Goal: Task Accomplishment & Management: Use online tool/utility

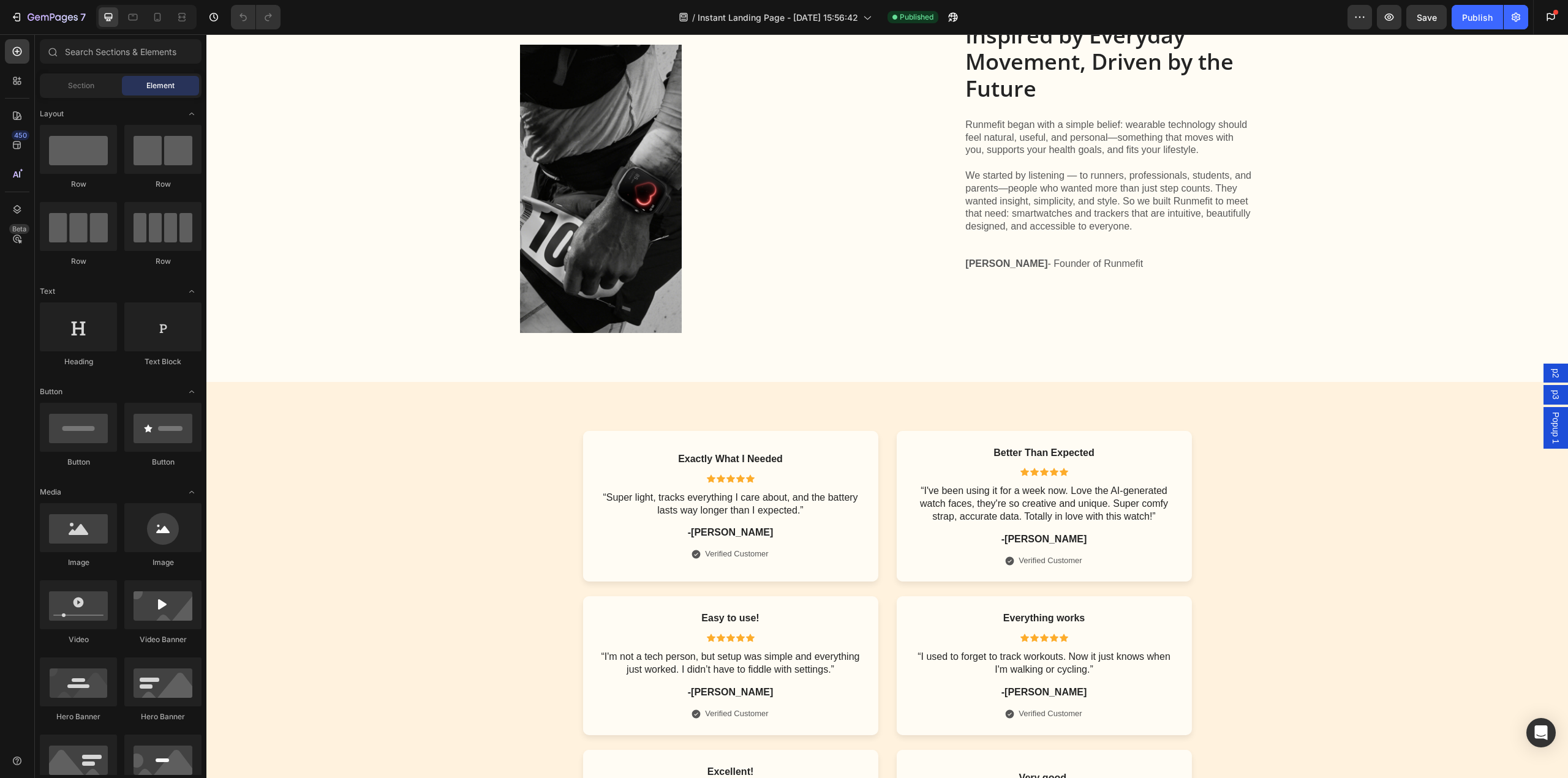
scroll to position [5141, 0]
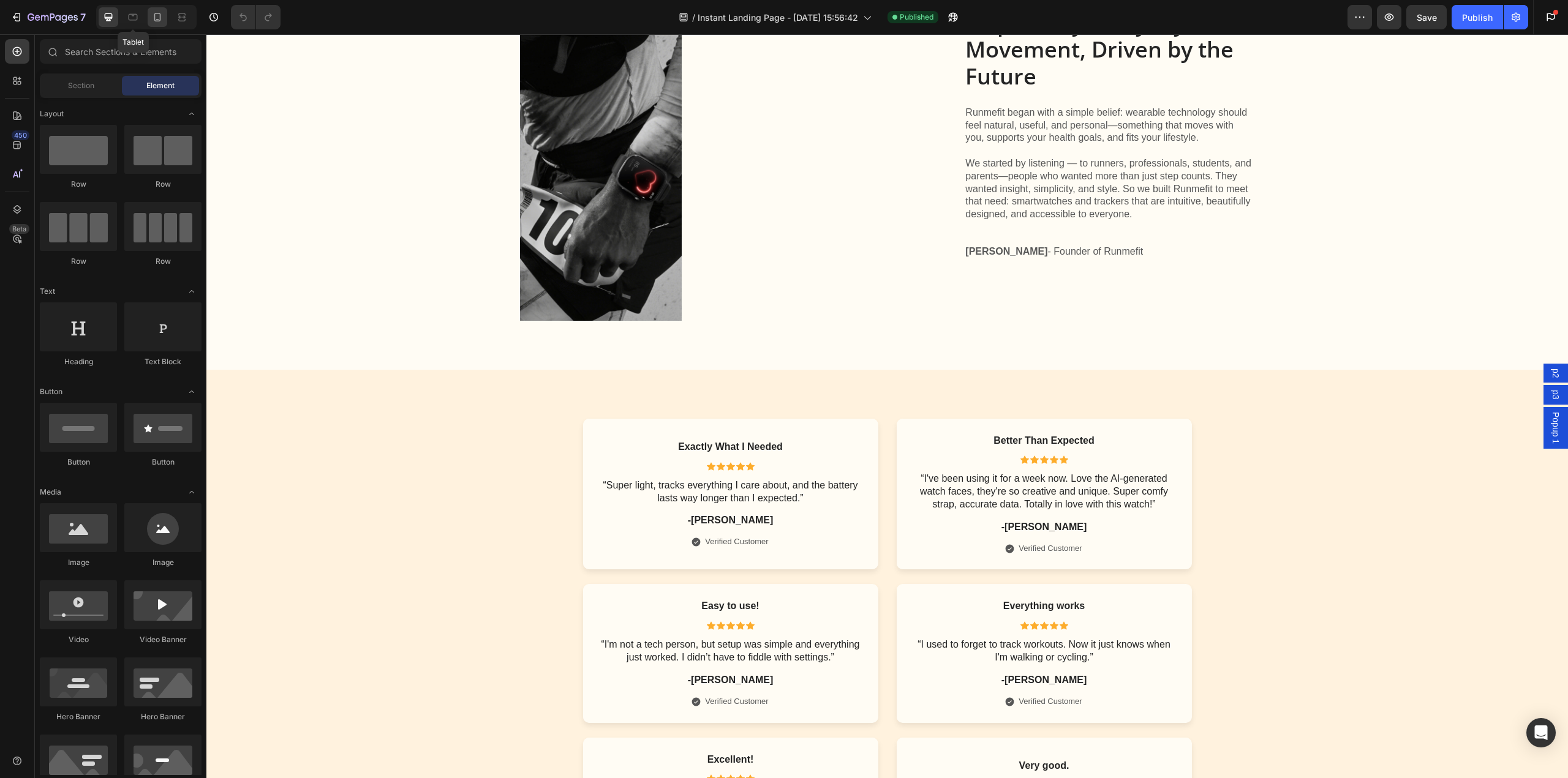
click at [162, 15] on icon at bounding box center [157, 17] width 12 height 12
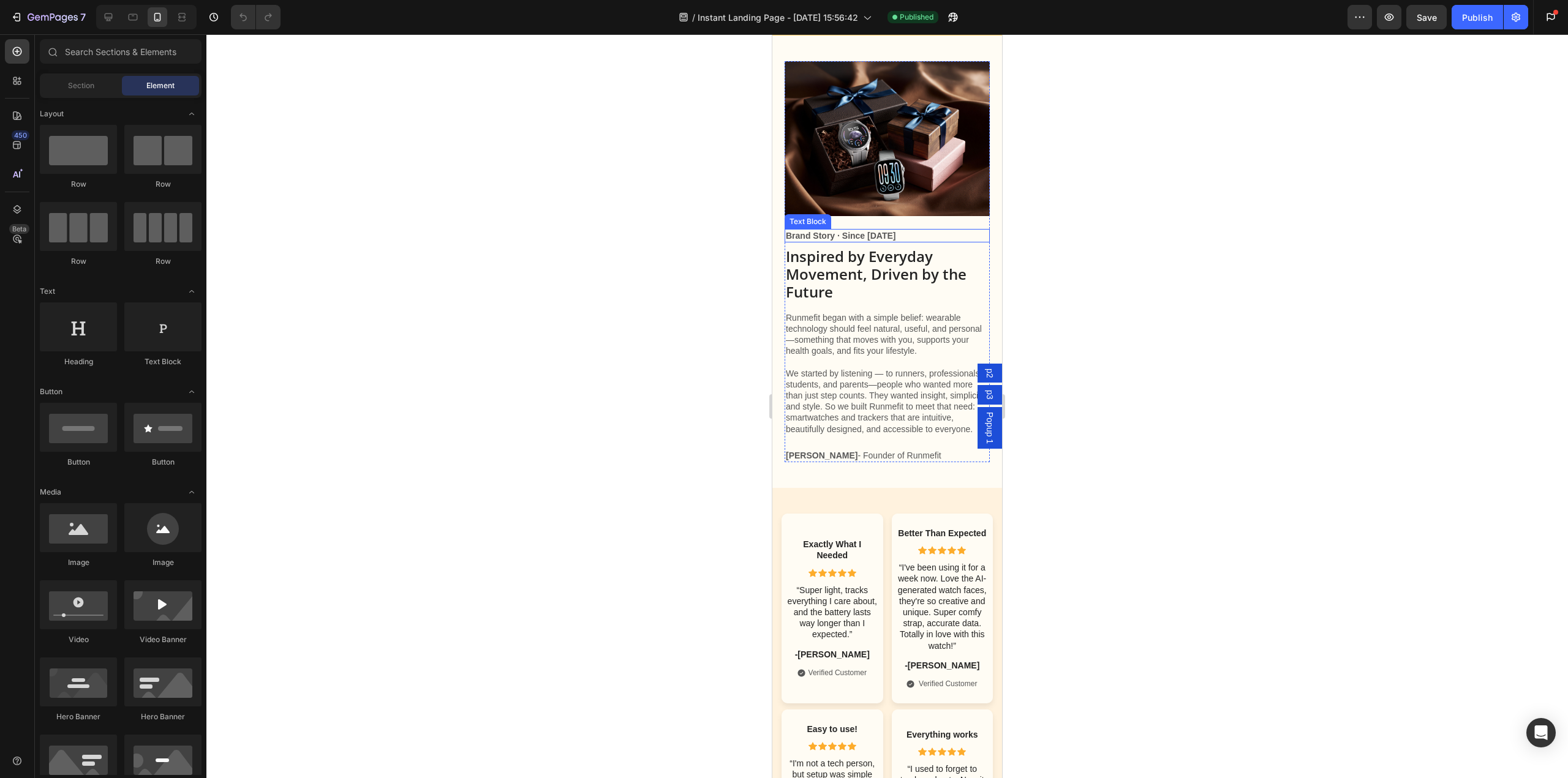
scroll to position [4993, 0]
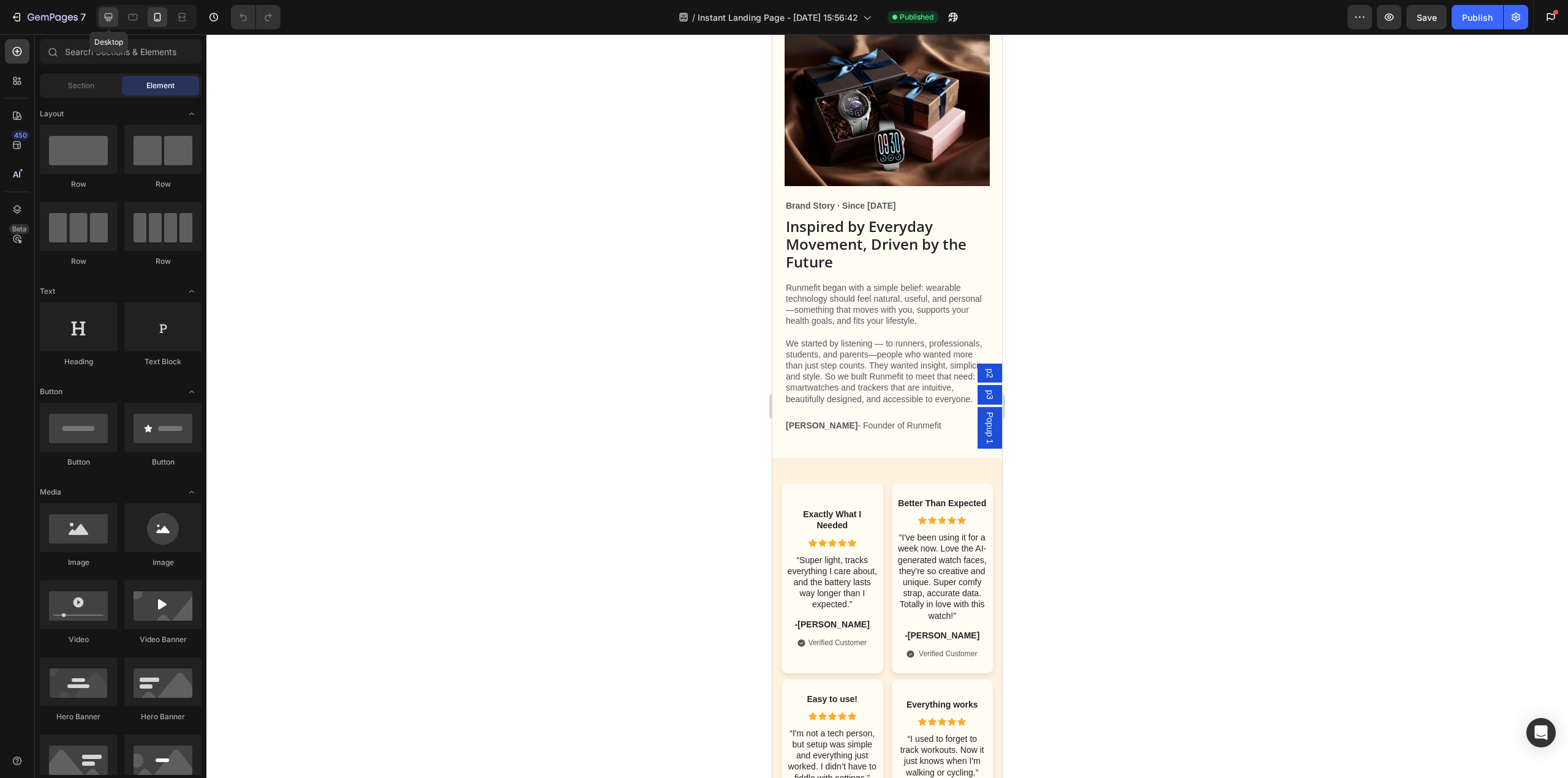
click at [114, 19] on icon at bounding box center [109, 17] width 12 height 12
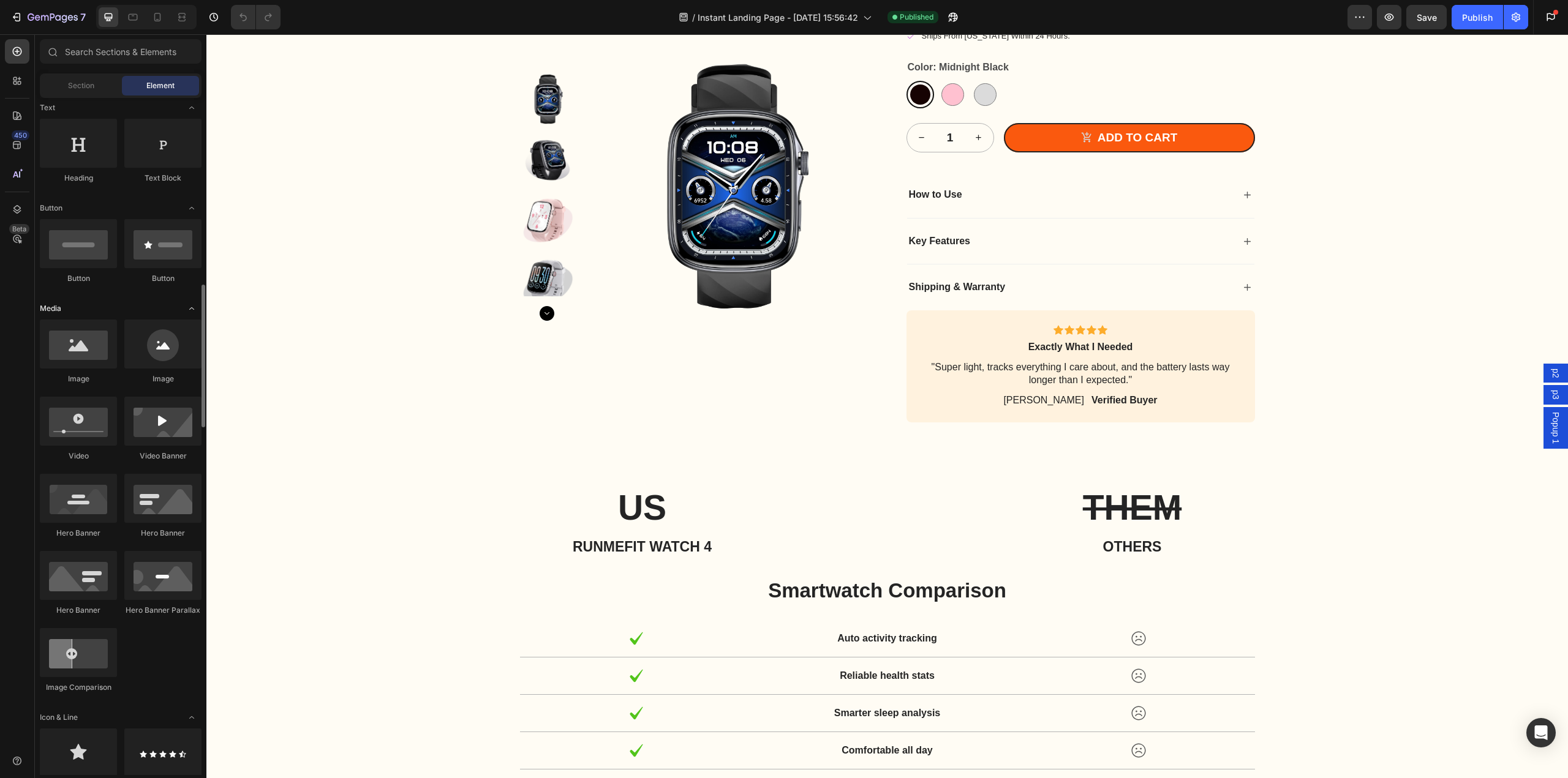
scroll to position [367, 0]
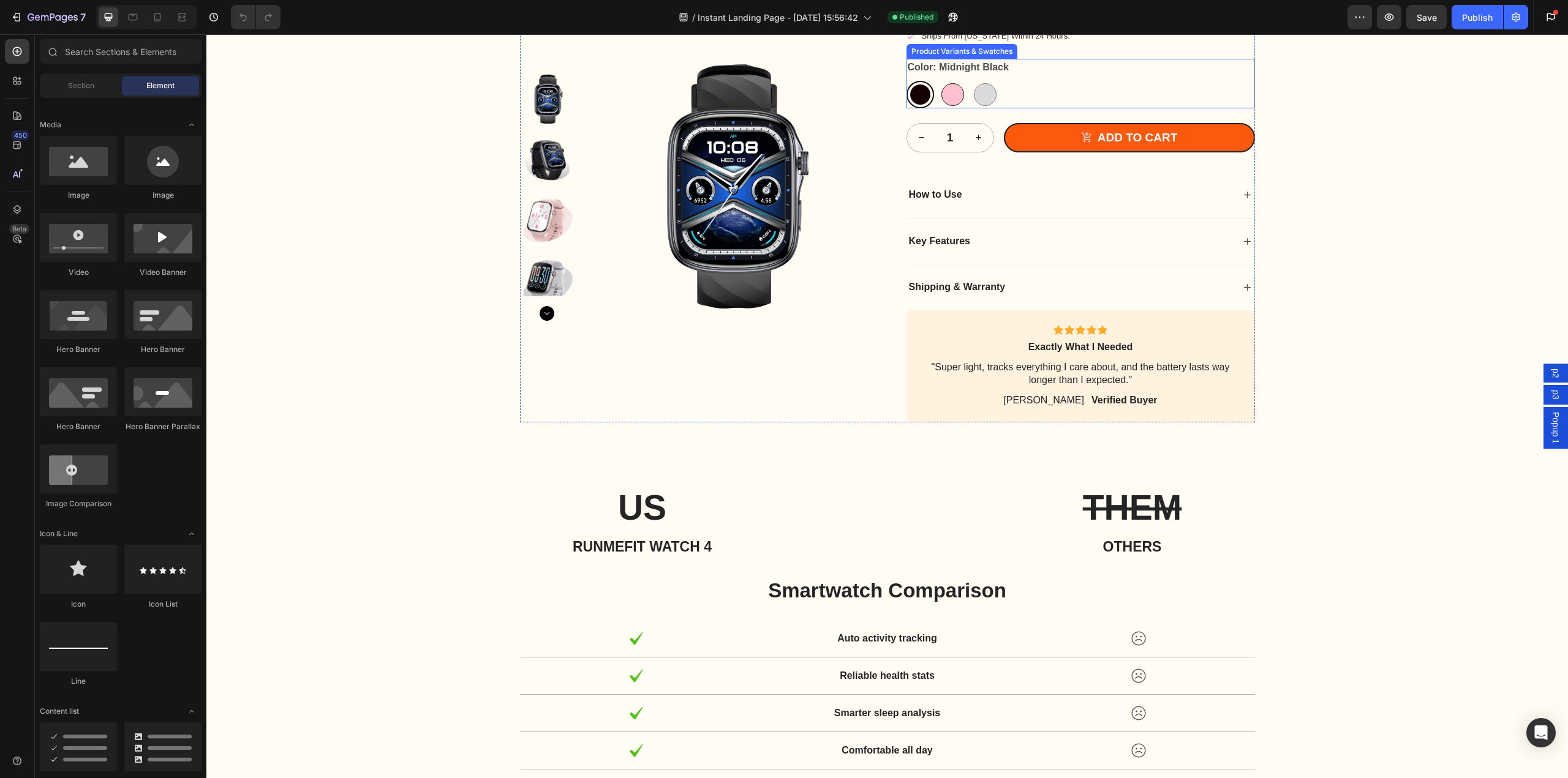
click at [944, 106] on div at bounding box center [953, 94] width 22 height 22
click at [939, 81] on input "Blossom Pink Blossom Pink" at bounding box center [939, 80] width 1 height 1
radio input "true"
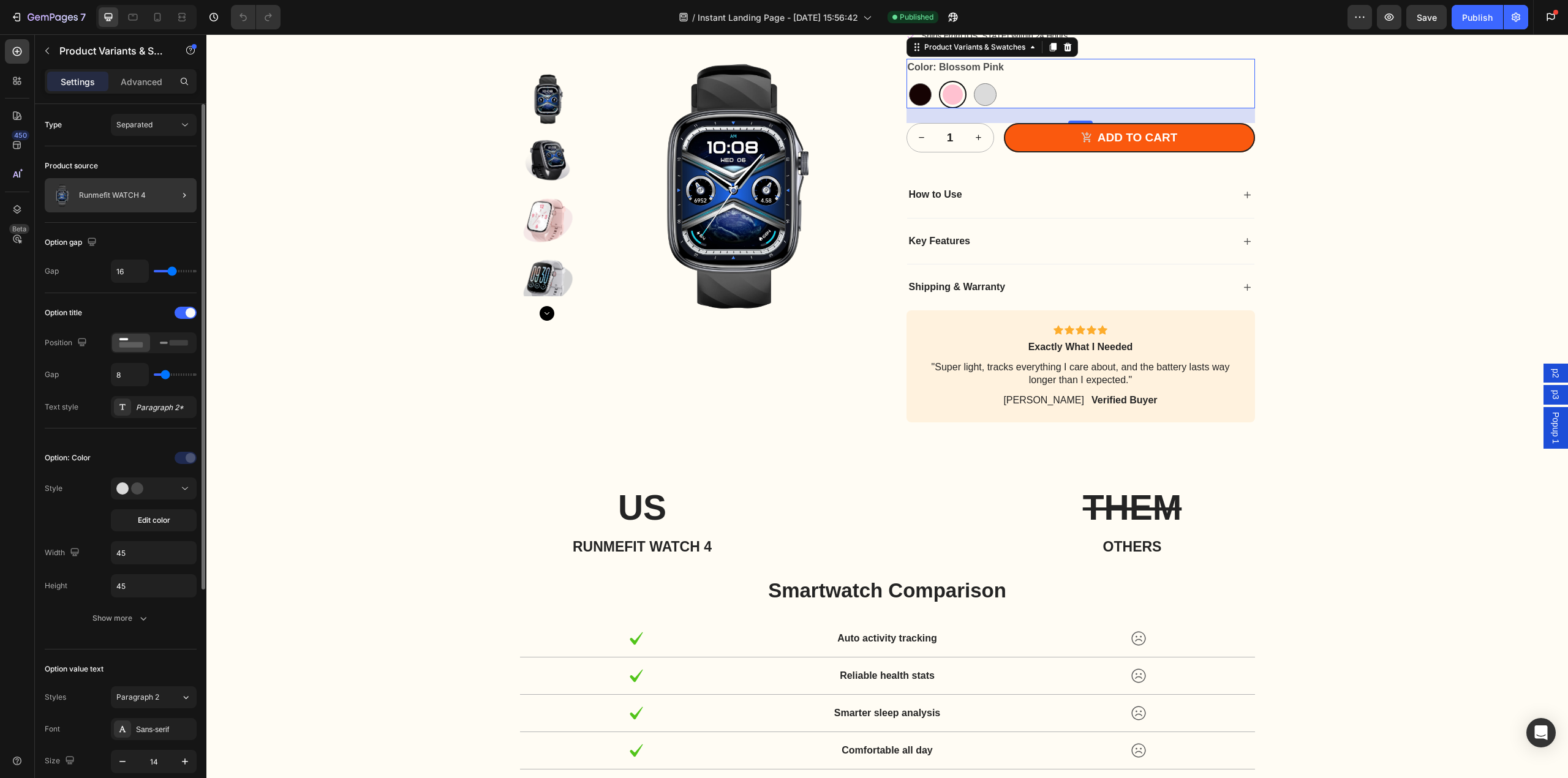
click at [167, 187] on div at bounding box center [180, 195] width 34 height 34
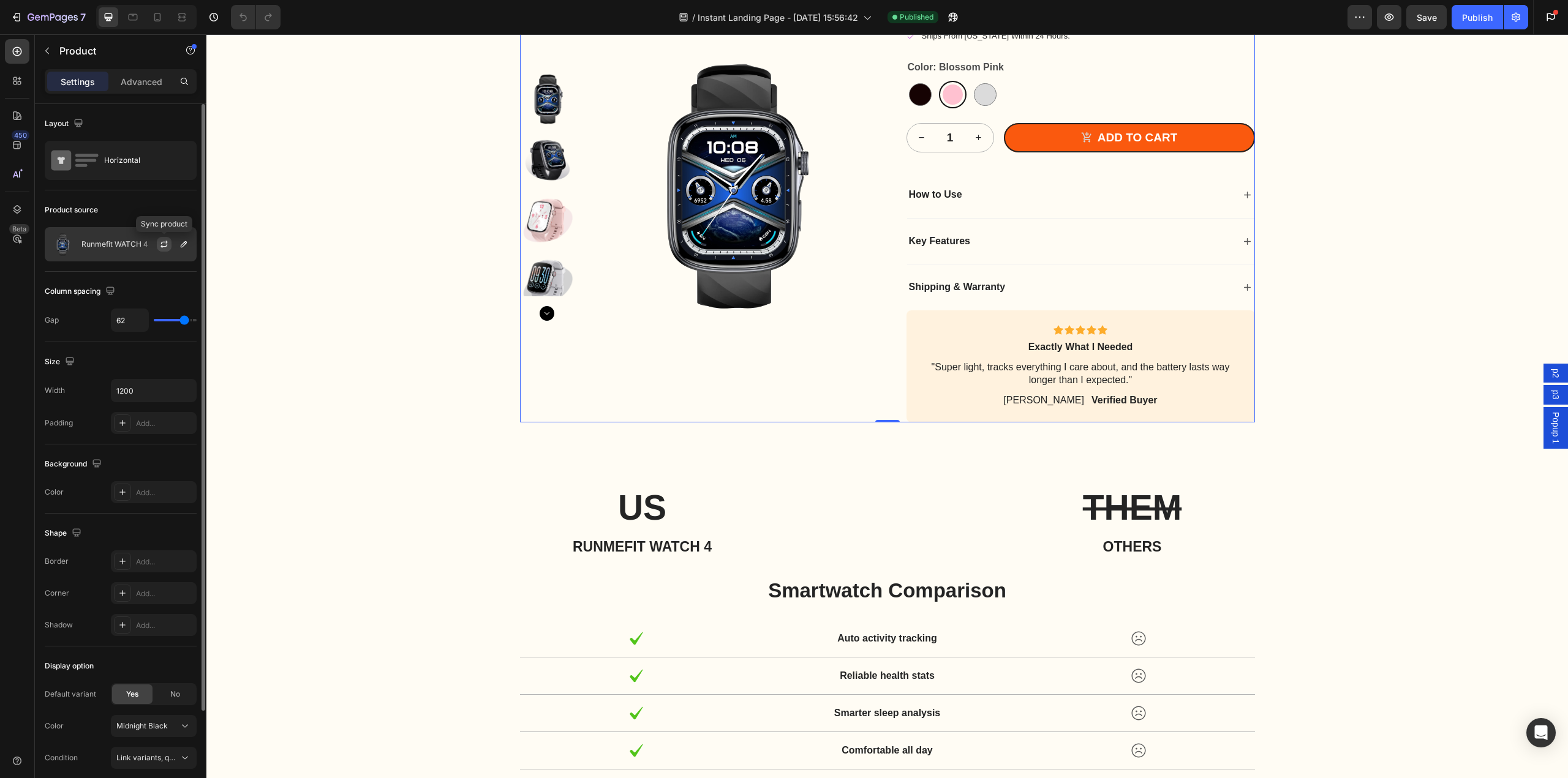
click at [165, 245] on icon "button" at bounding box center [164, 244] width 10 height 10
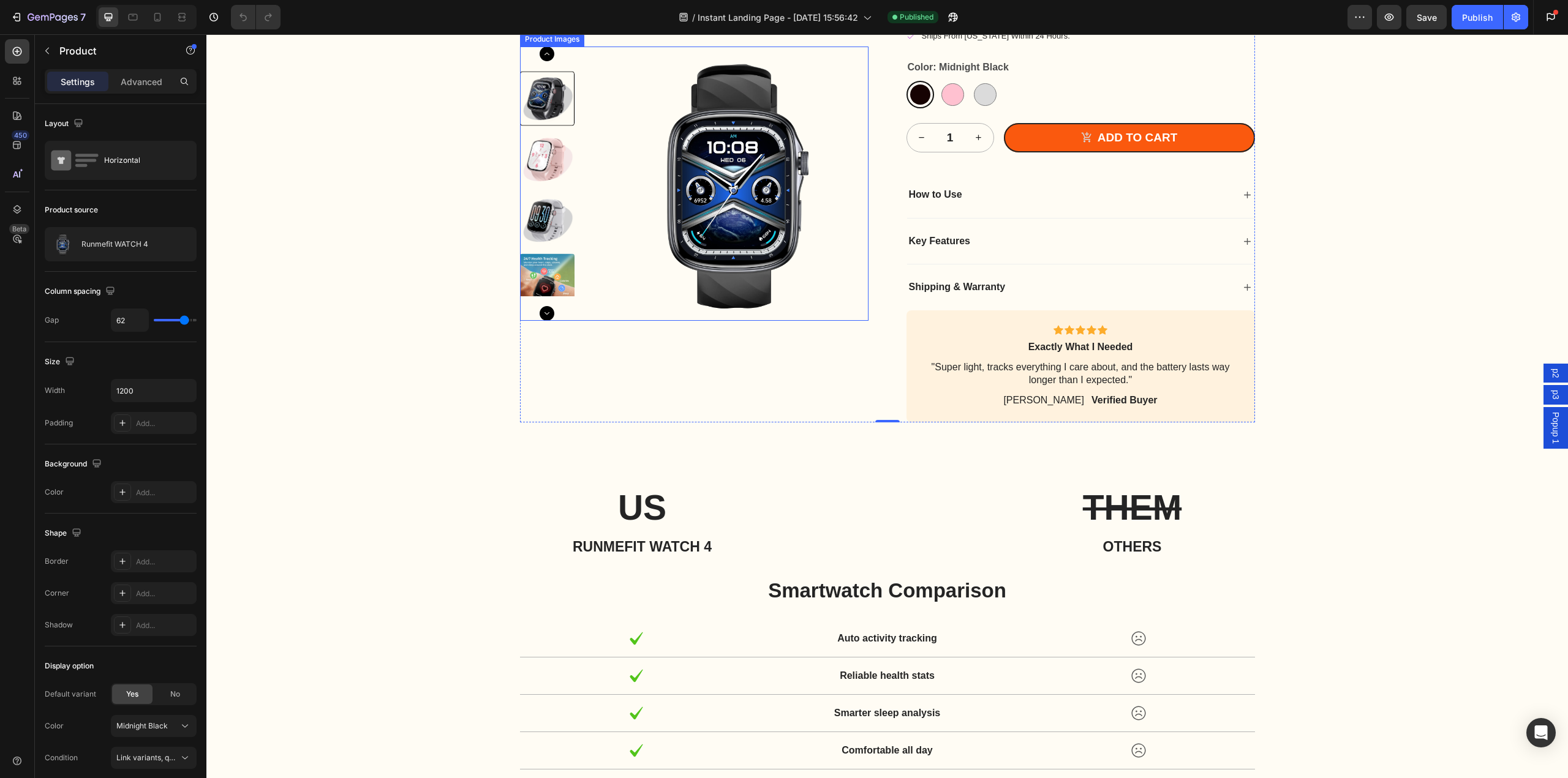
click at [504, 266] on div "Product Images Runmefit WATCH 4 Product Title Icon Icon Icon Icon Icon Icon Lis…" at bounding box center [887, 144] width 1337 height 554
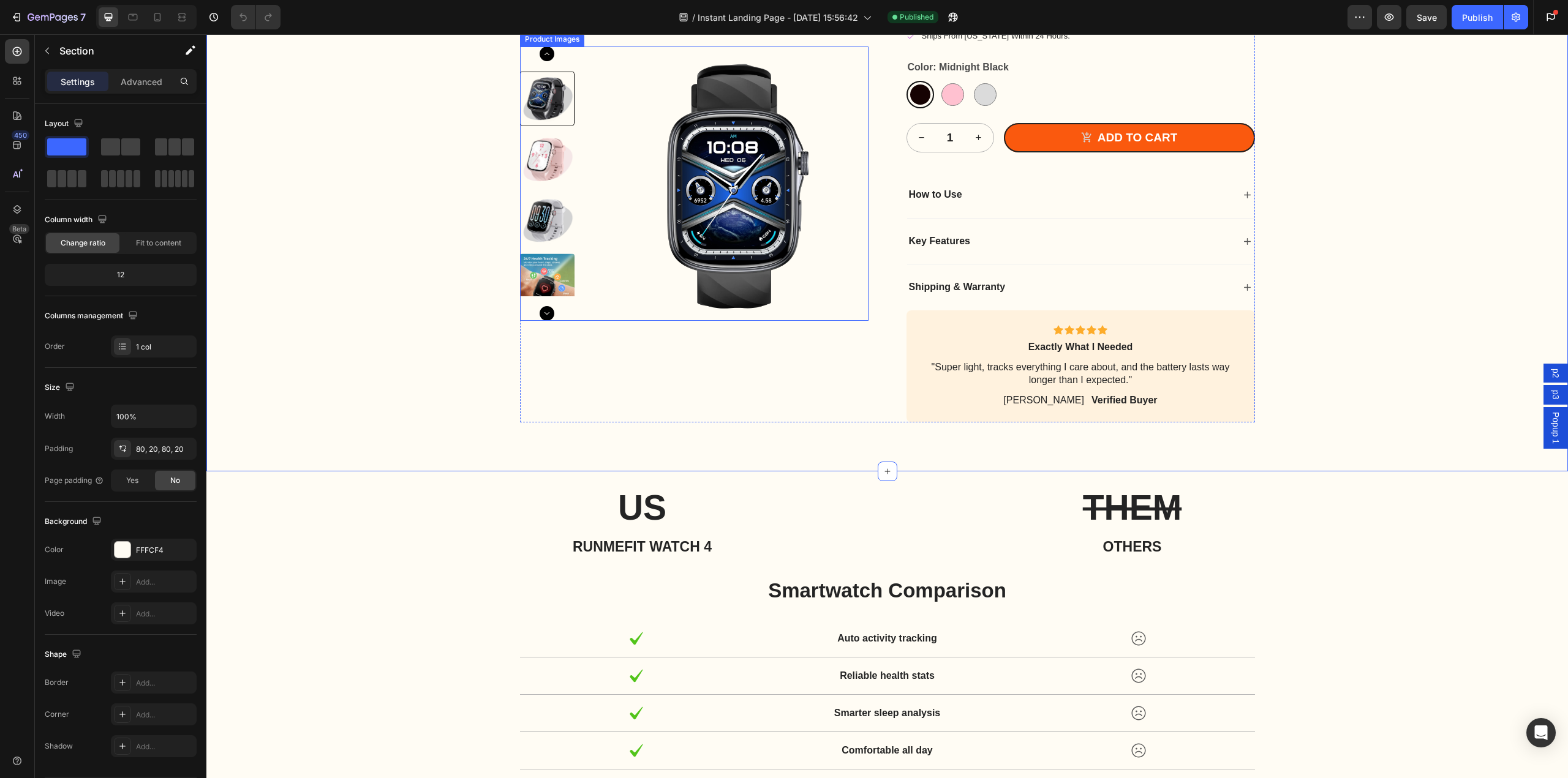
click at [557, 187] on img at bounding box center [548, 160] width 55 height 55
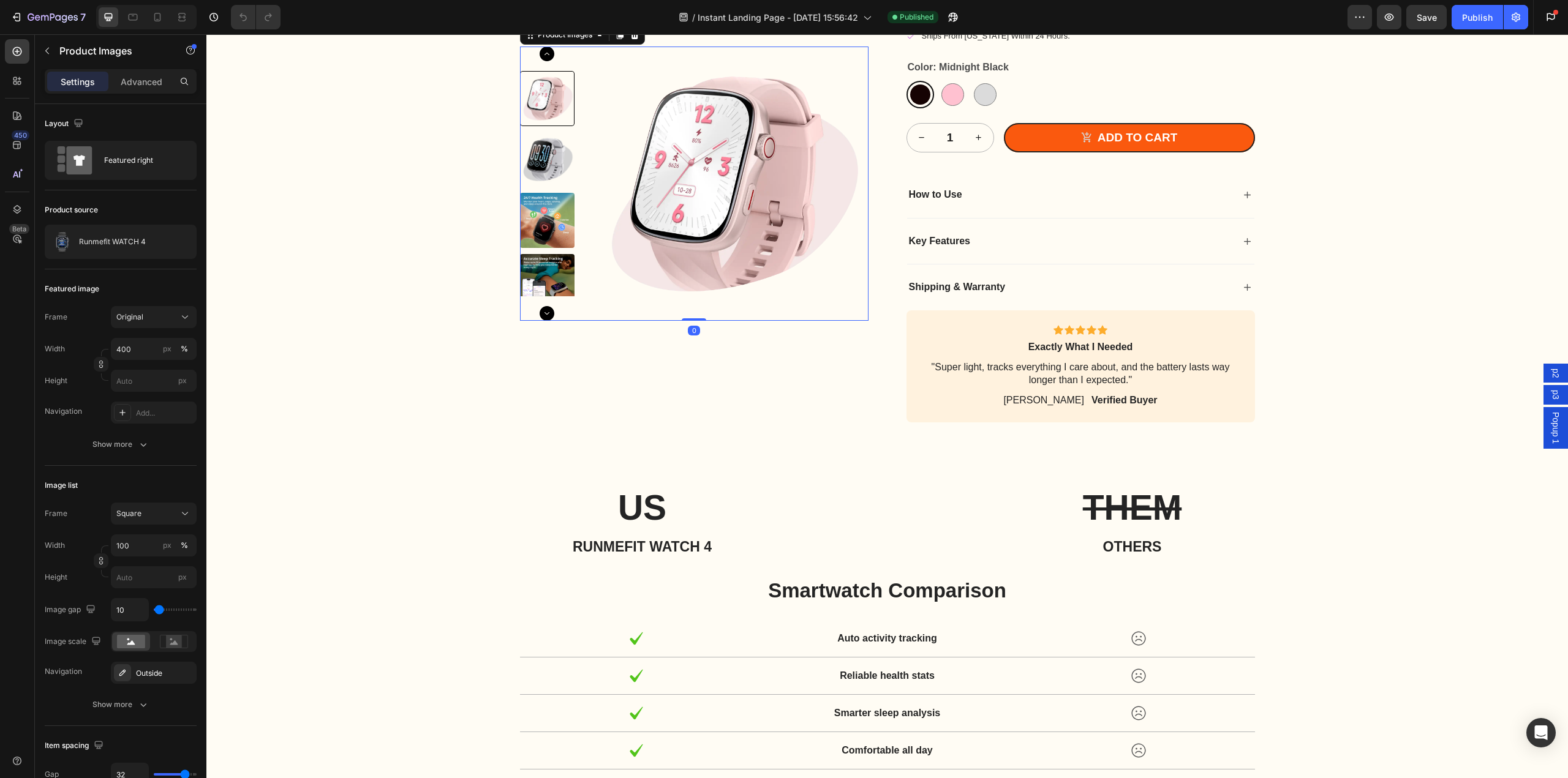
click at [543, 187] on img at bounding box center [548, 160] width 55 height 55
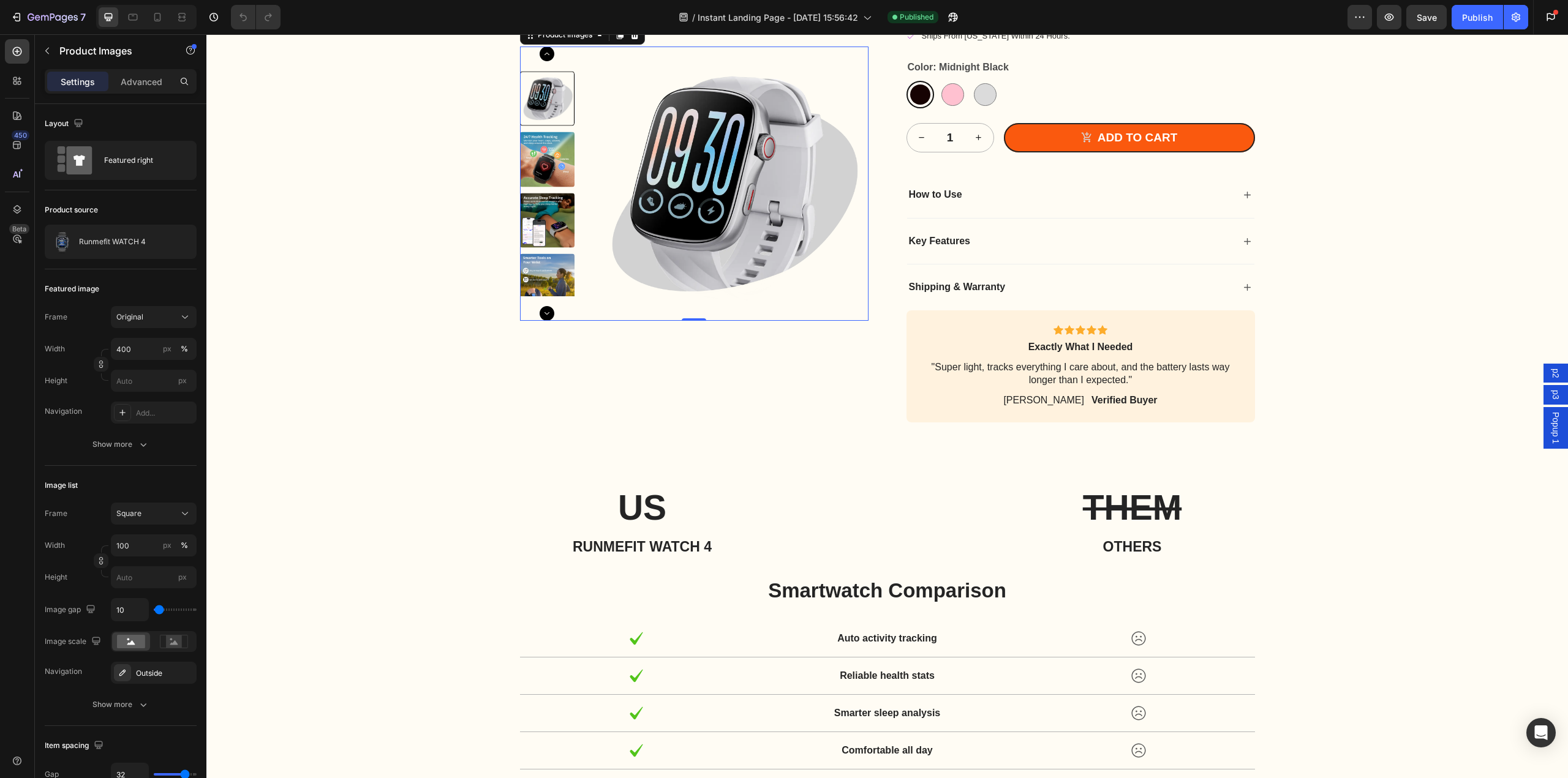
click at [543, 187] on img at bounding box center [548, 160] width 55 height 55
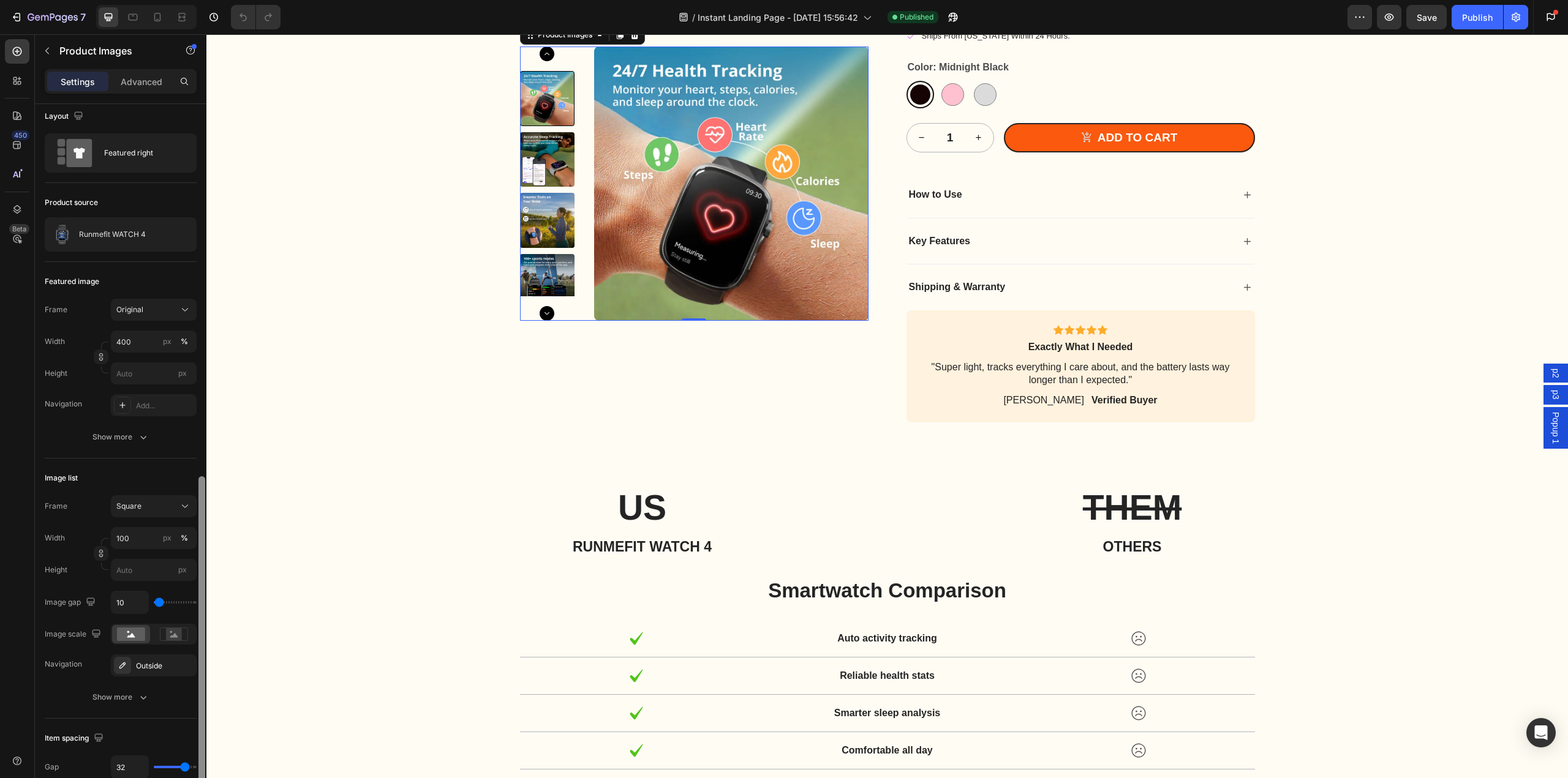
scroll to position [0, 0]
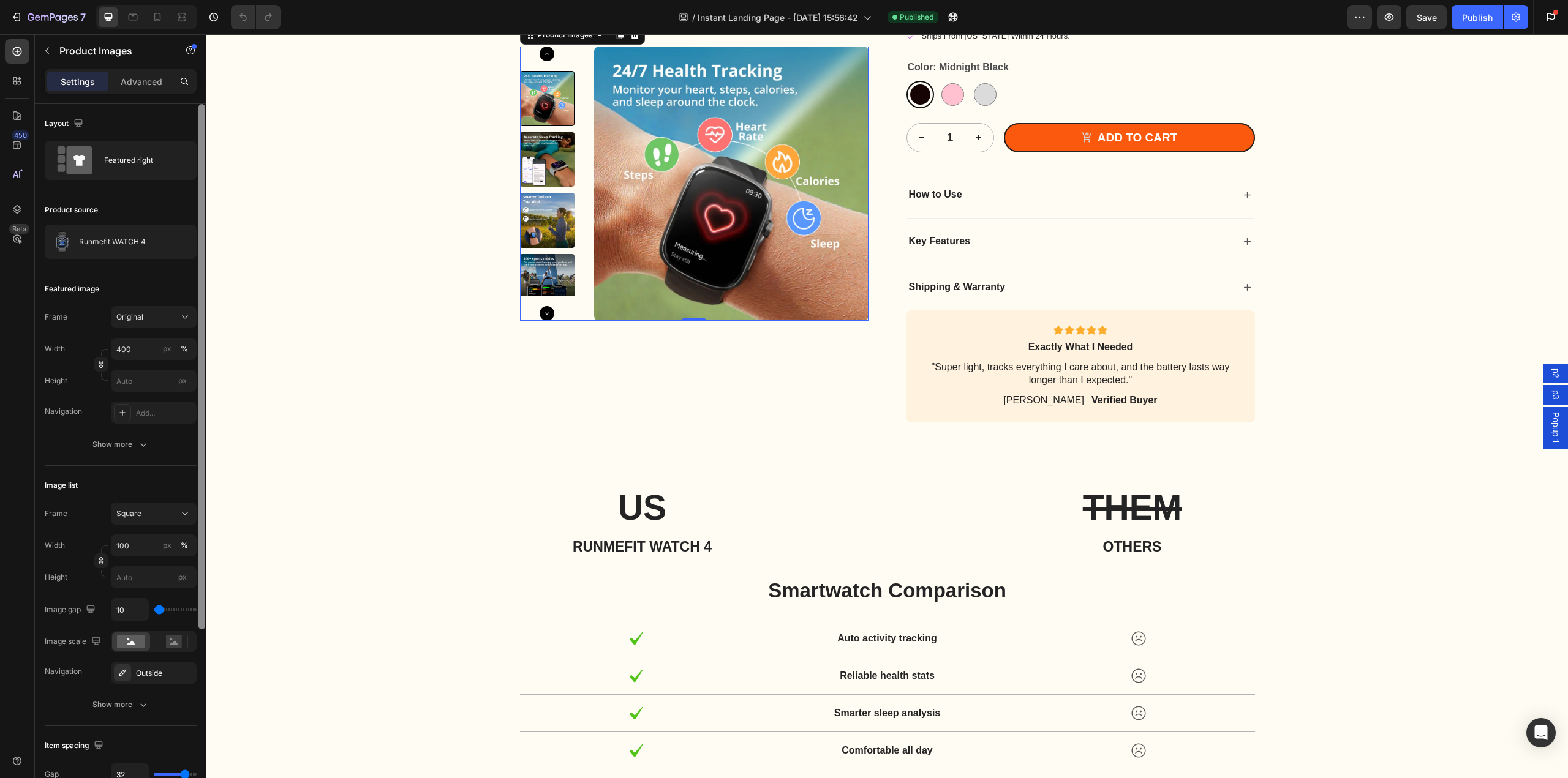
drag, startPoint x: 201, startPoint y: 534, endPoint x: 195, endPoint y: 275, distance: 259.1
click at [195, 275] on div "Layout Featured right Product source Runmefit WATCH 4 Featured image Frame Orig…" at bounding box center [121, 459] width 171 height 709
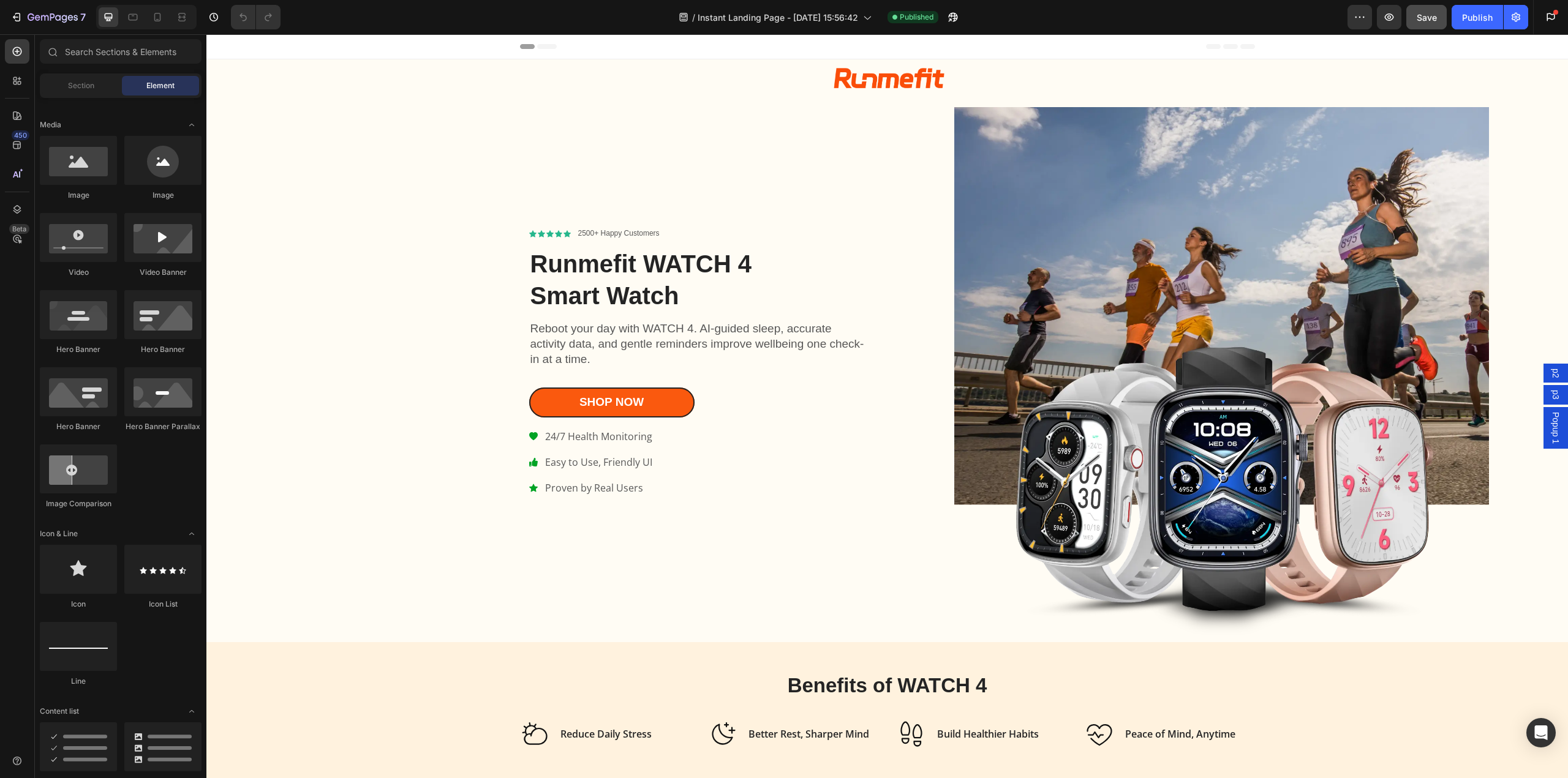
click at [1433, 18] on span "Save" at bounding box center [1427, 17] width 20 height 10
click at [1477, 19] on div "Publish" at bounding box center [1477, 17] width 31 height 13
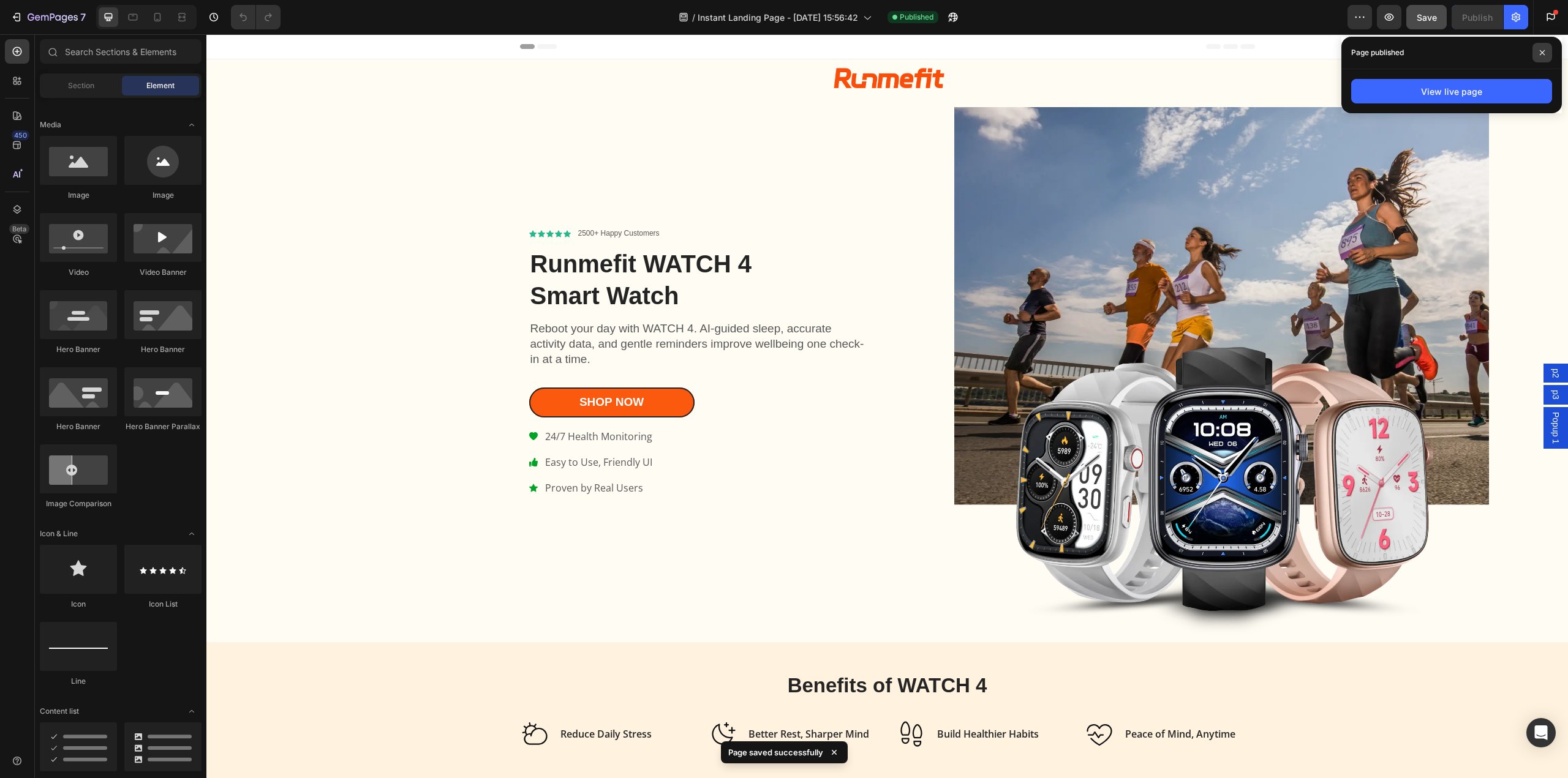
click at [1542, 50] on icon at bounding box center [1542, 52] width 6 height 6
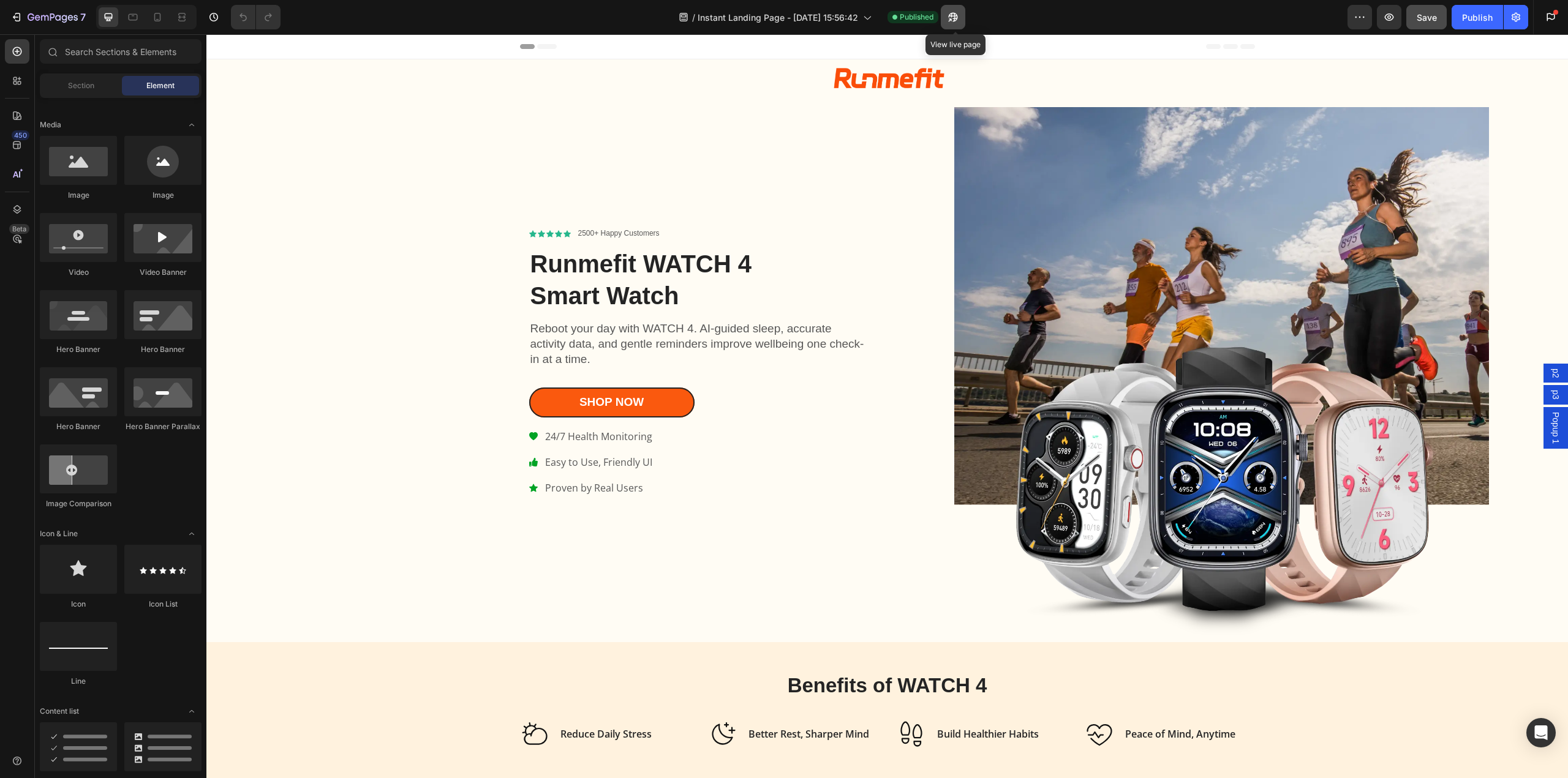
click at [956, 17] on icon "button" at bounding box center [953, 17] width 12 height 12
click at [864, 19] on icon at bounding box center [867, 17] width 12 height 12
click at [1538, 22] on div "Get started 2 of 3 complete Insert template from library Import products from S…" at bounding box center [1548, 17] width 30 height 34
click at [1524, 22] on button "button" at bounding box center [1516, 17] width 25 height 25
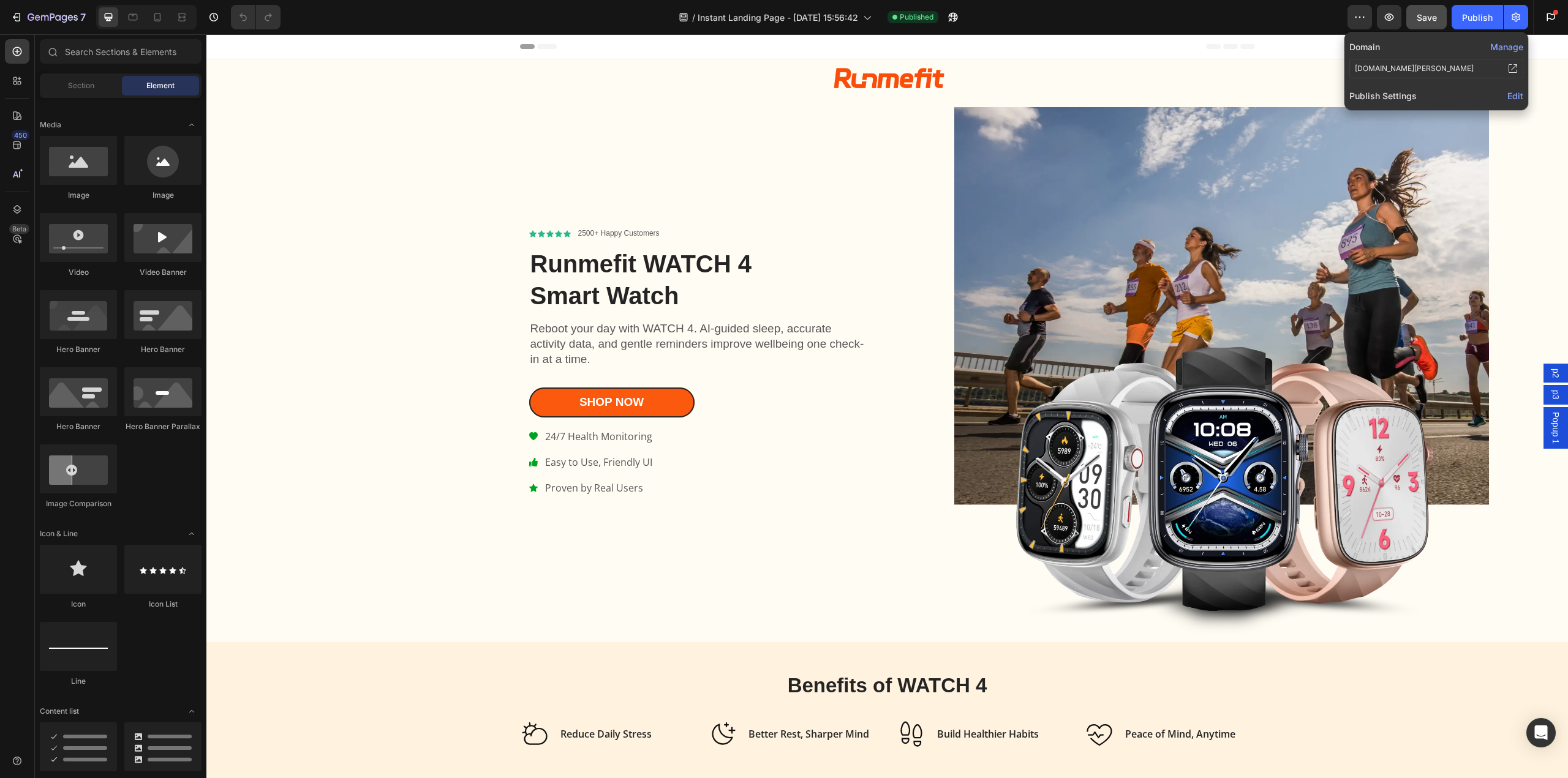
click at [1516, 96] on span "Edit" at bounding box center [1515, 96] width 16 height 10
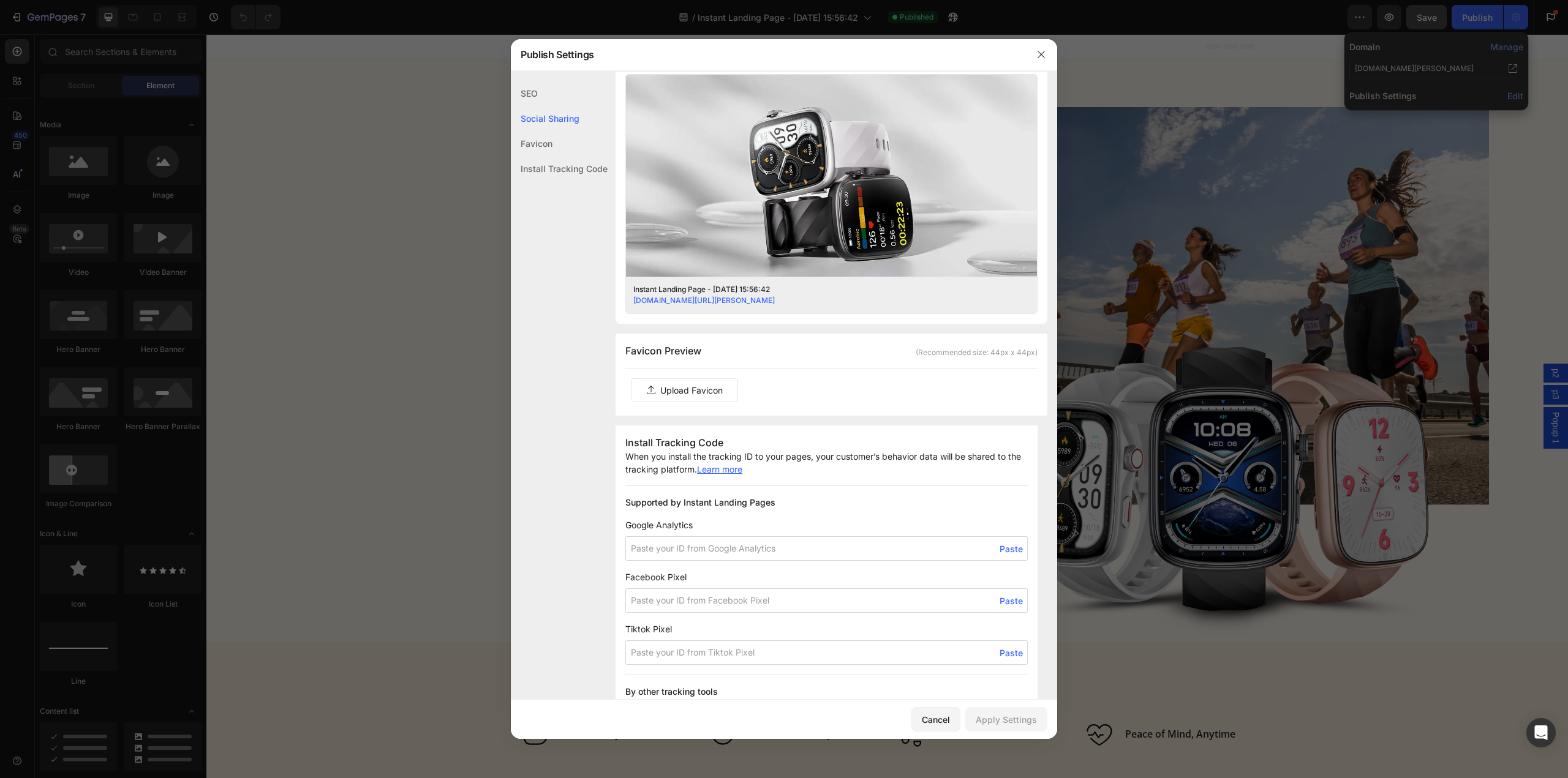
scroll to position [429, 0]
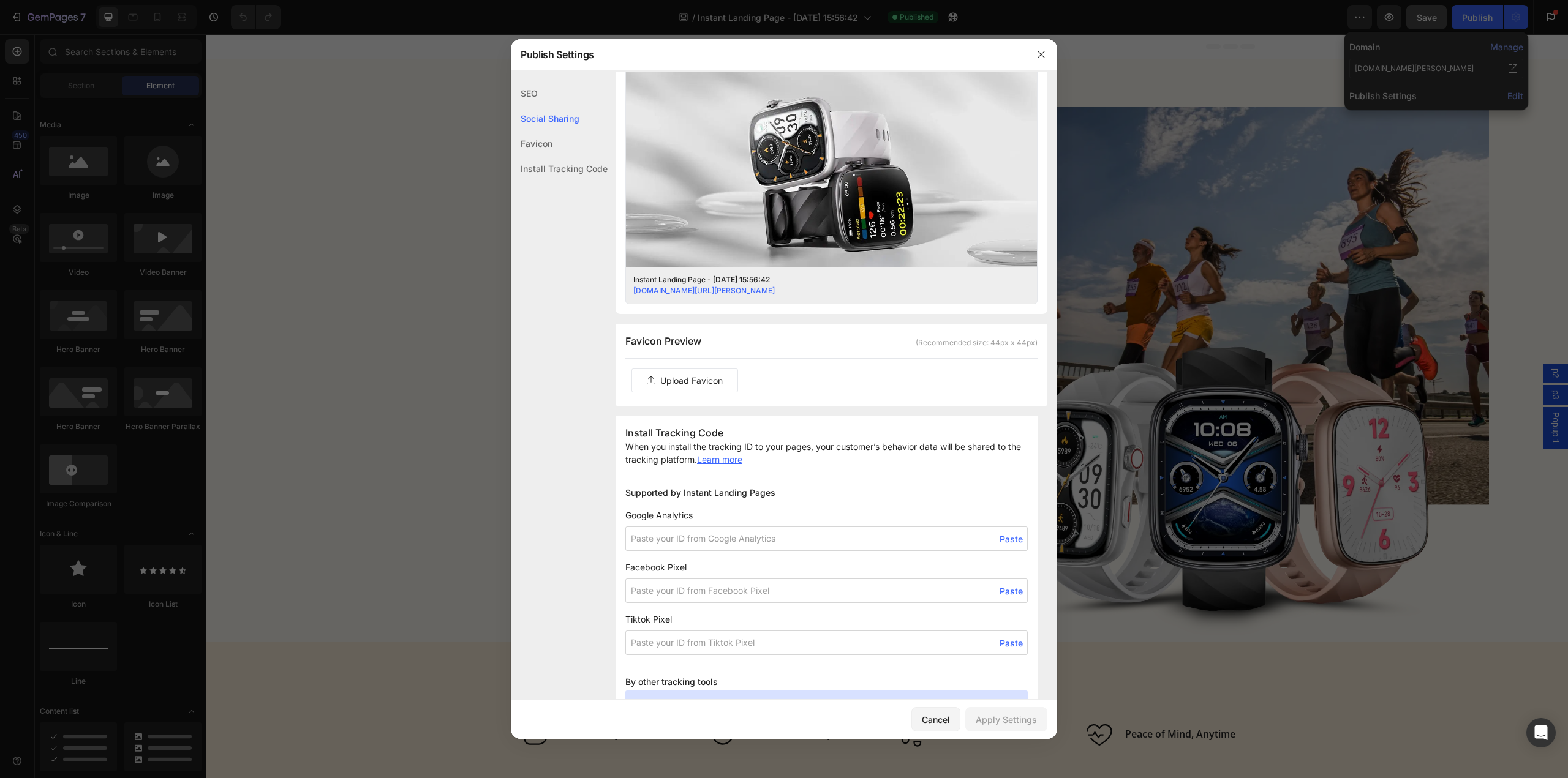
drag, startPoint x: 1040, startPoint y: 319, endPoint x: 1041, endPoint y: 348, distance: 29.0
click at [1041, 348] on div "SEO Search Result Preview Instant Landing Page - [DATE] 15:56:42 [DOMAIN_NAME][…" at bounding box center [784, 328] width 546 height 1355
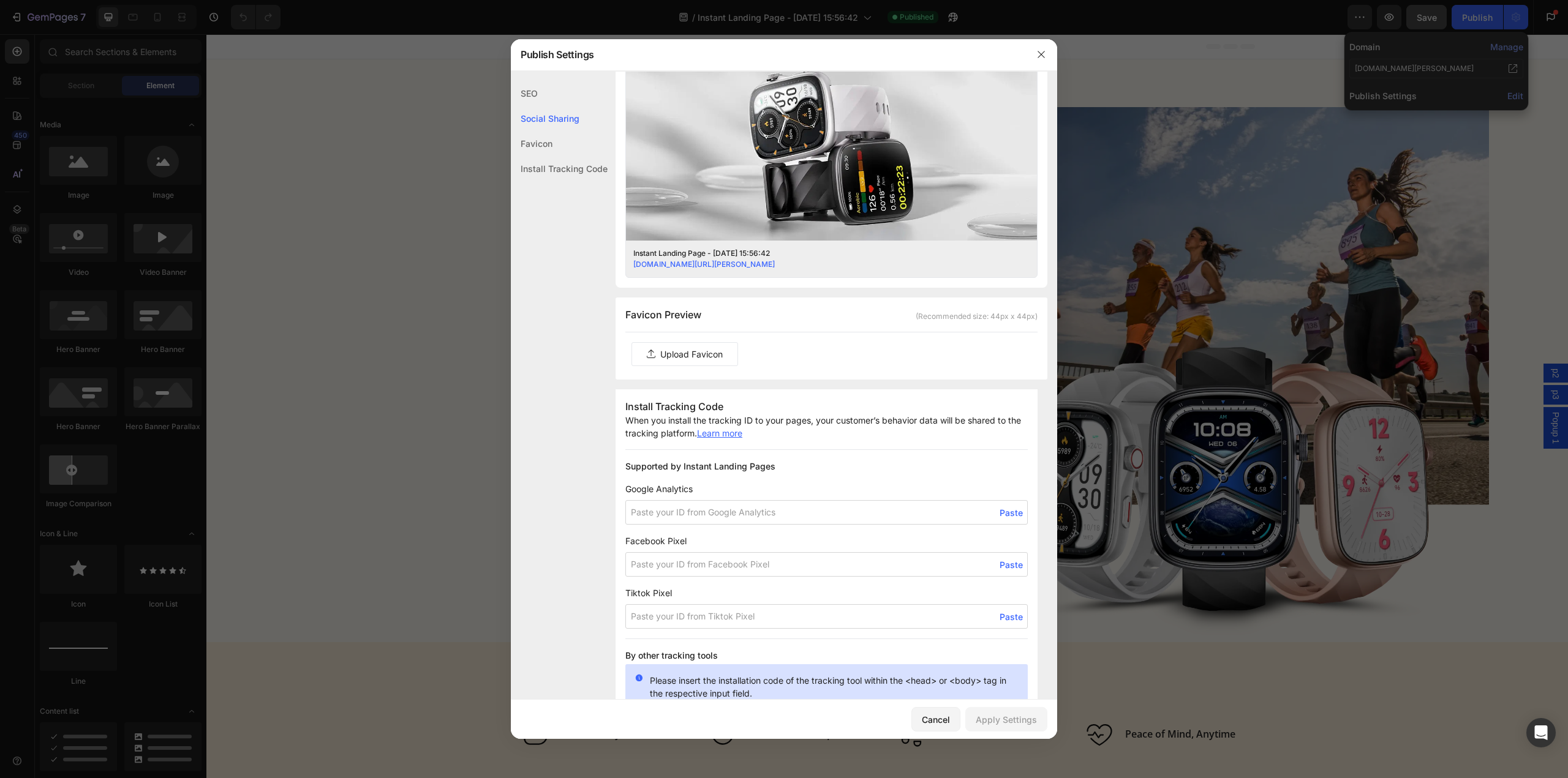
scroll to position [461, 0]
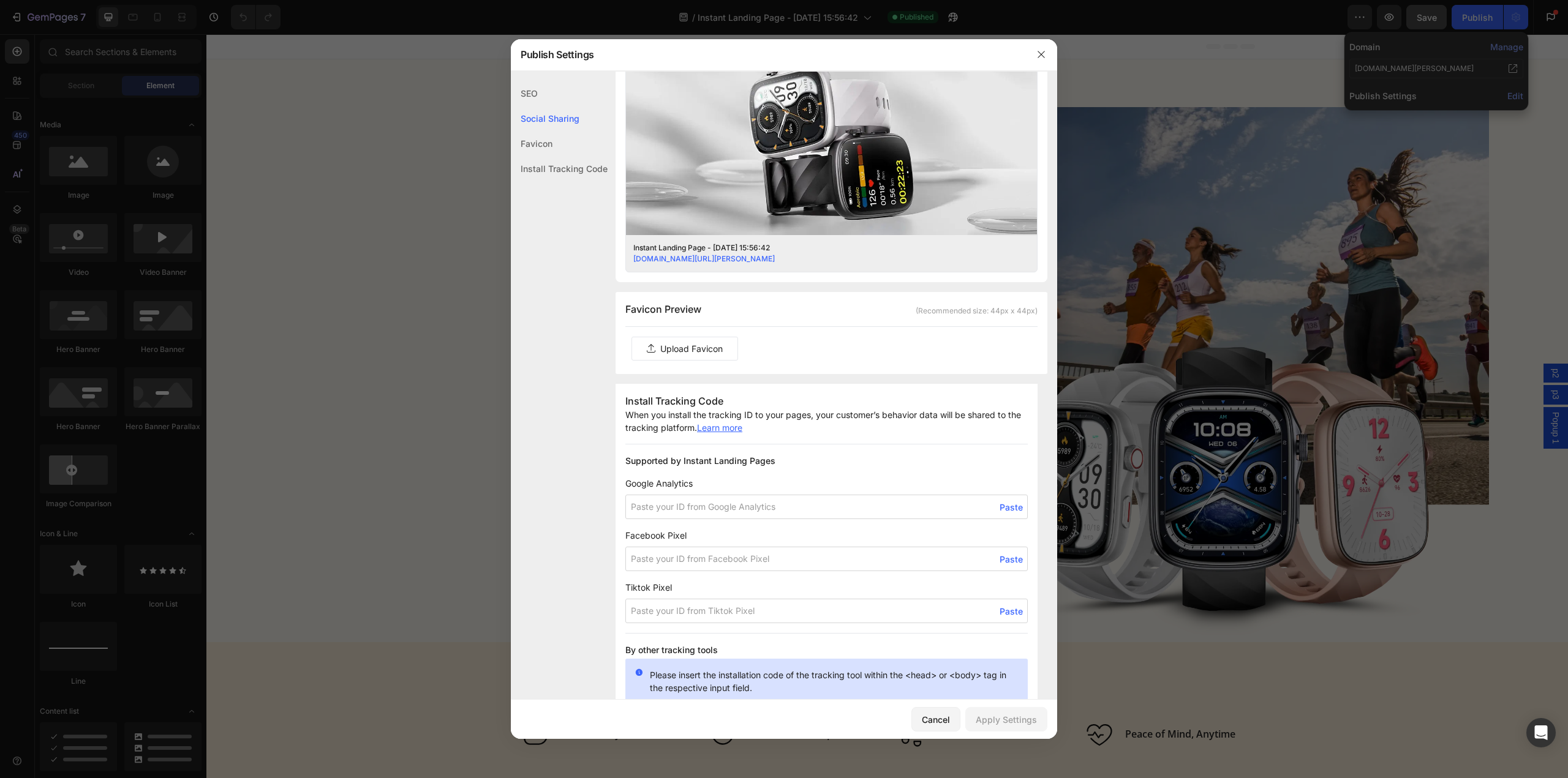
click at [692, 346] on label at bounding box center [685, 349] width 106 height 22
click at [0, 0] on input "file" at bounding box center [0, 0] width 0 height 0
click at [727, 346] on label at bounding box center [685, 349] width 106 height 22
click at [0, 0] on input "file" at bounding box center [0, 0] width 0 height 0
click at [698, 354] on label at bounding box center [685, 349] width 106 height 22
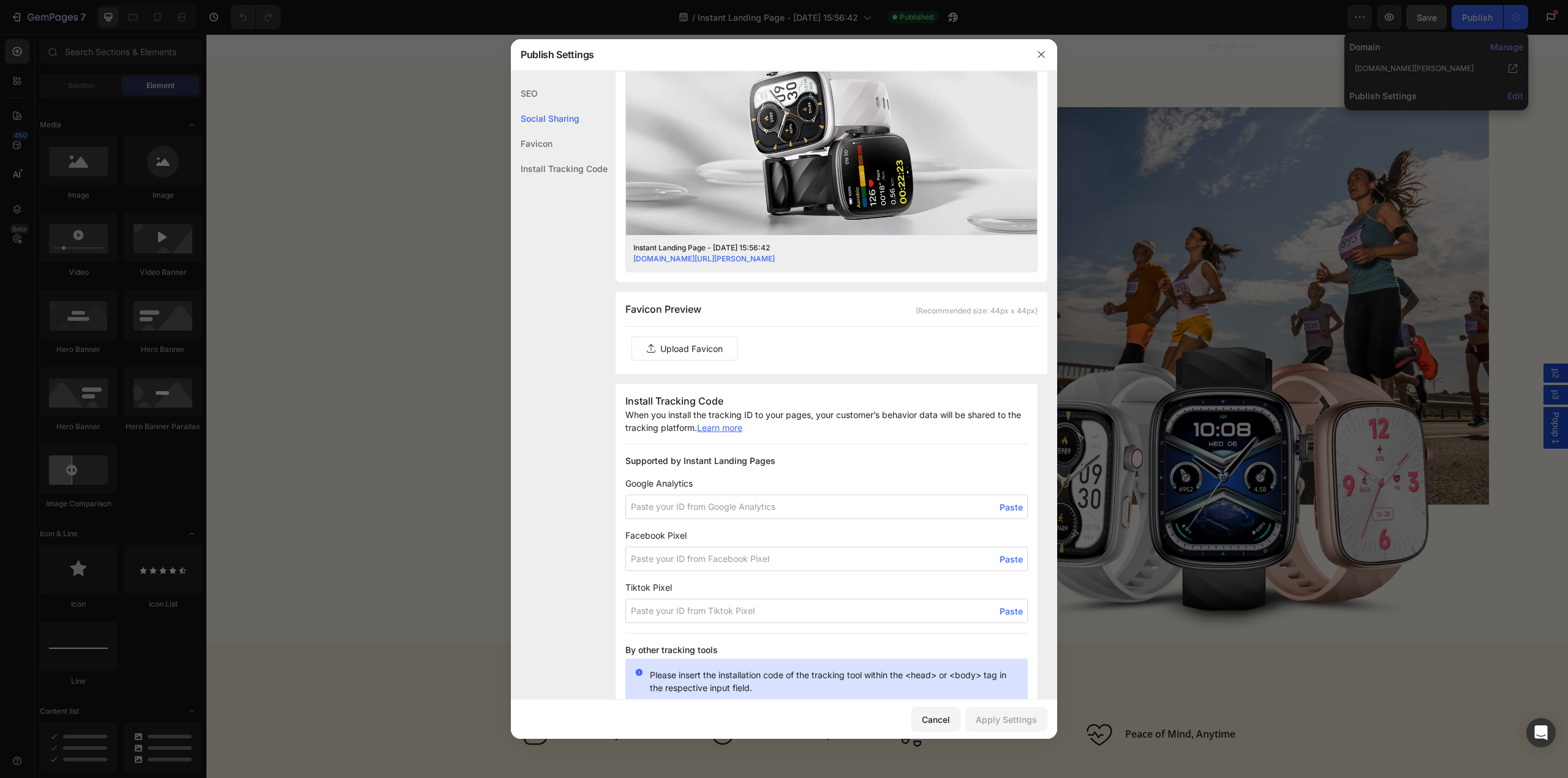
click at [0, 0] on input "file" at bounding box center [0, 0] width 0 height 0
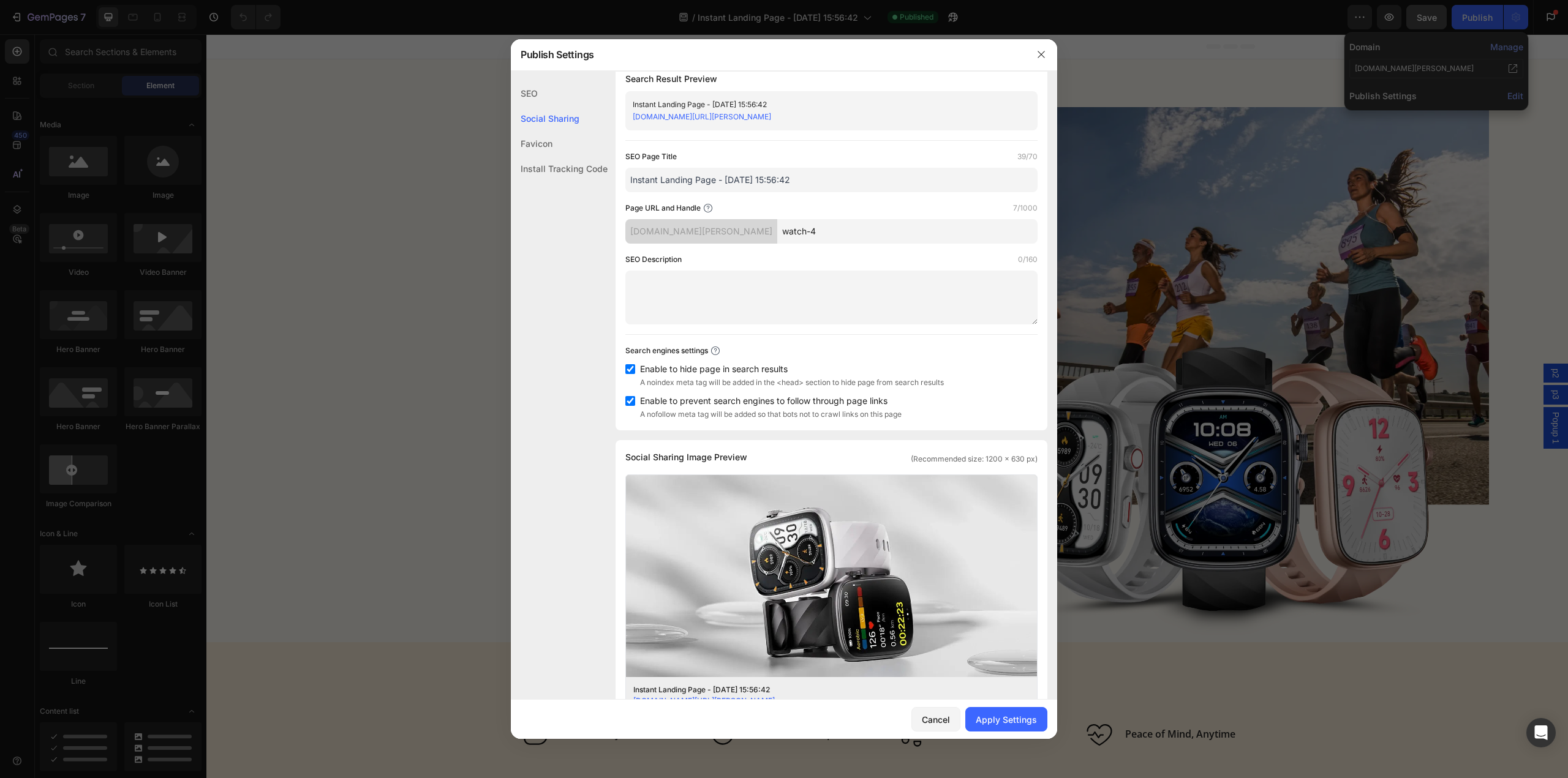
scroll to position [0, 0]
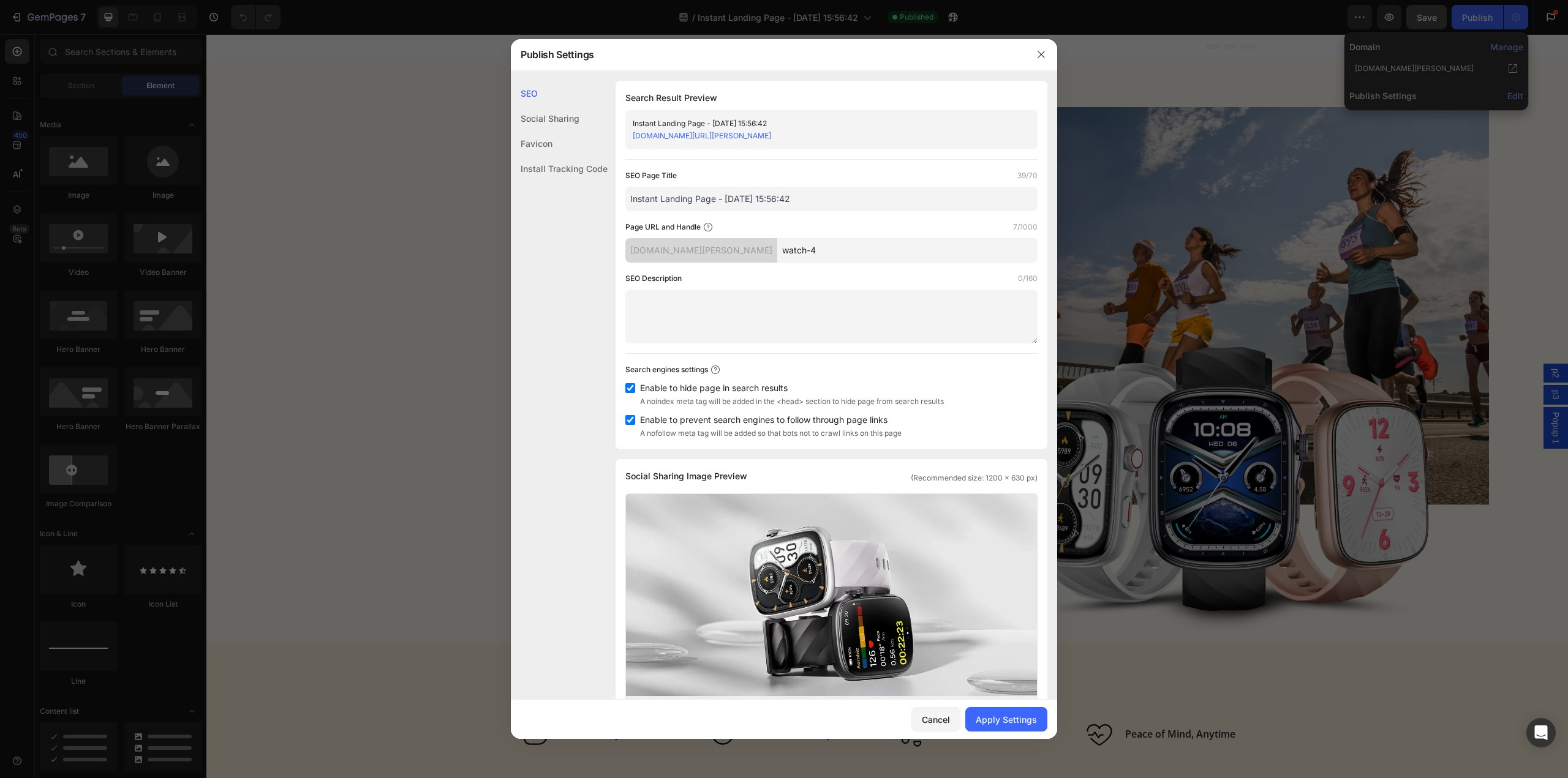
drag, startPoint x: 826, startPoint y: 195, endPoint x: 604, endPoint y: 195, distance: 222.0
click at [591, 195] on div "SEO Social Sharing Favicon Install Tracking Code SEO Search Result Preview Inst…" at bounding box center [784, 759] width 546 height 1358
type input "Runmefit WATCH 4 Smartwatch"
click at [711, 300] on textarea at bounding box center [832, 316] width 412 height 54
click at [1026, 720] on div "Apply Settings" at bounding box center [1007, 719] width 61 height 13
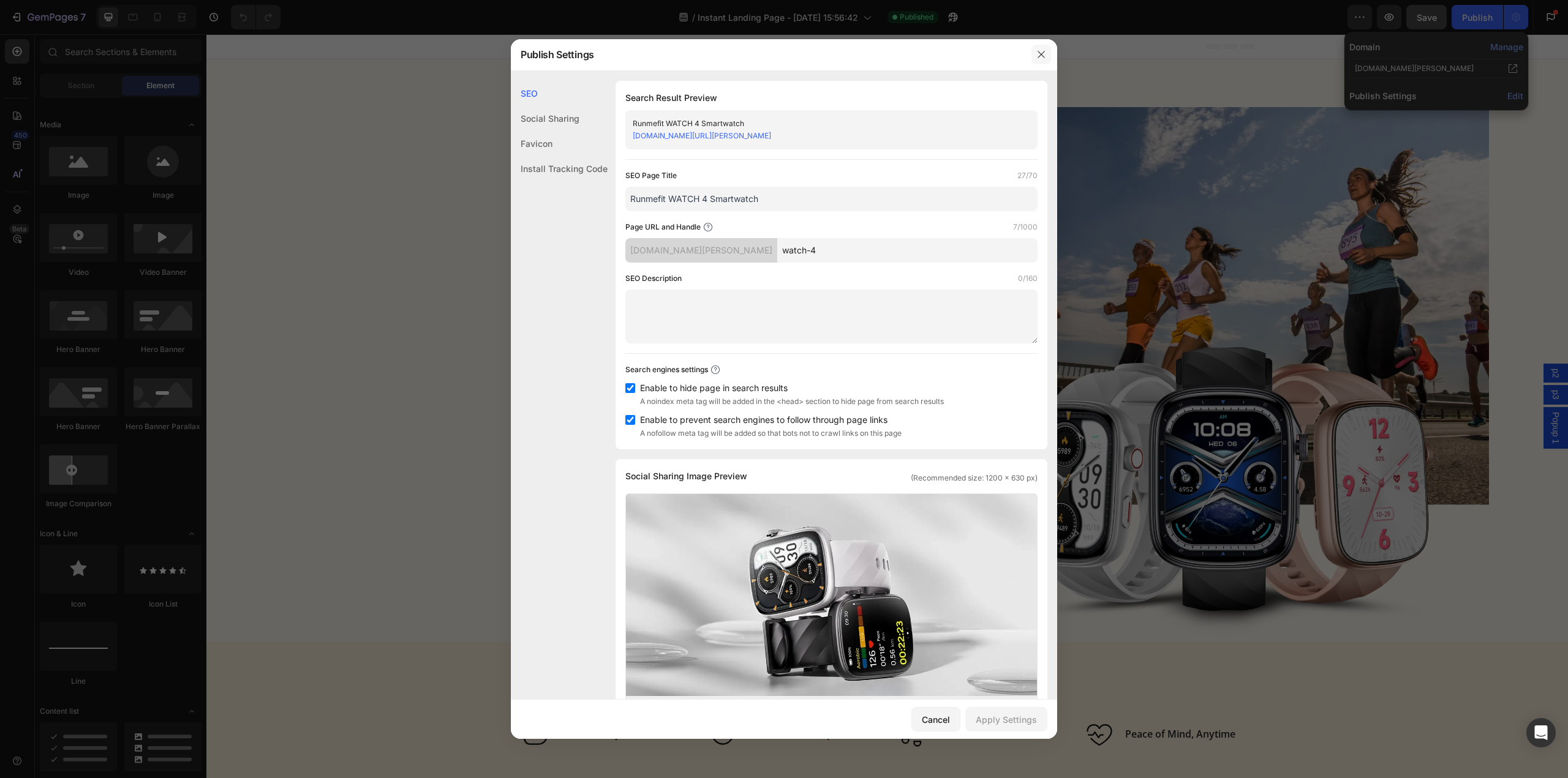
click at [1043, 52] on icon "button" at bounding box center [1040, 54] width 7 height 7
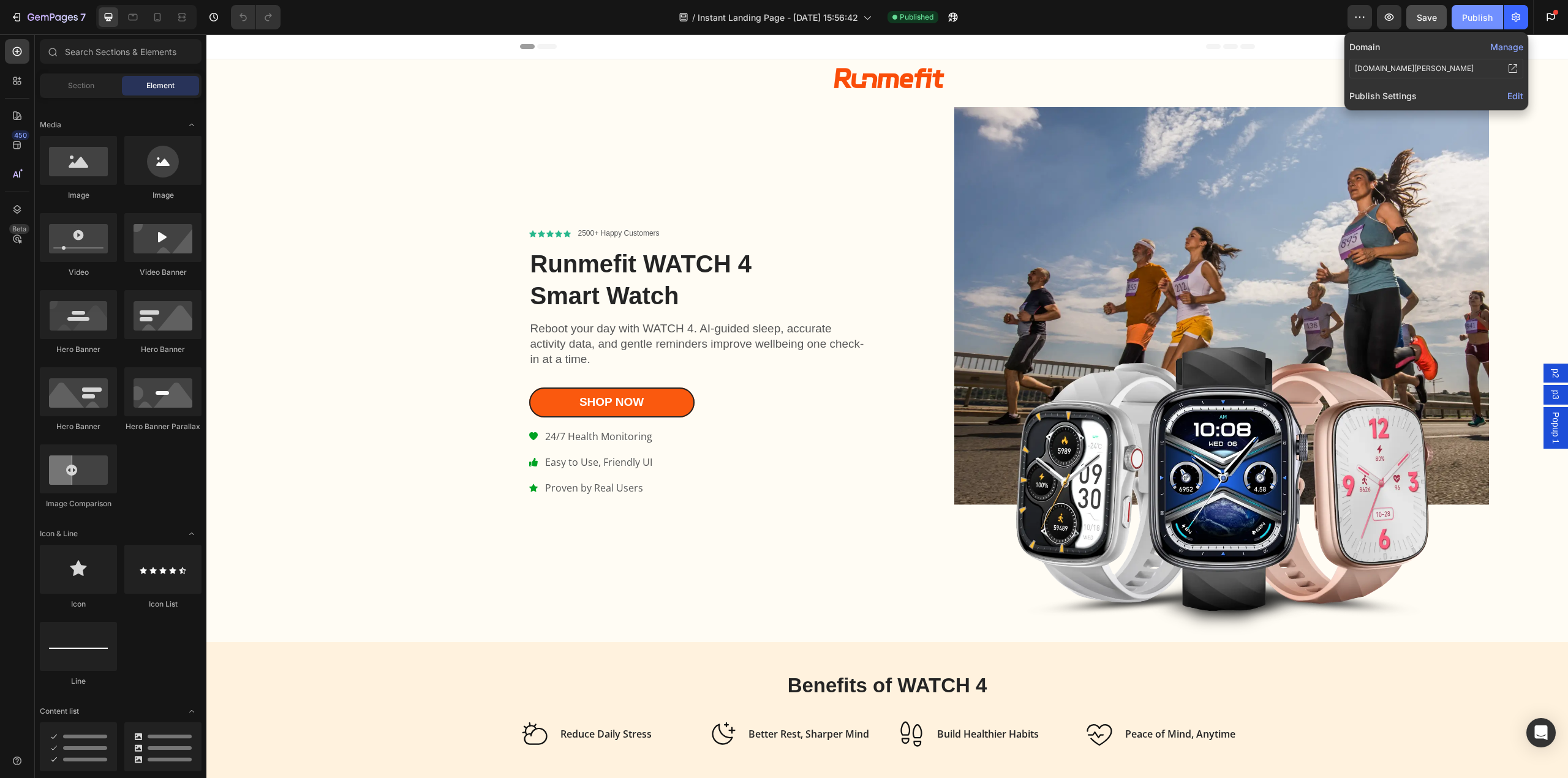
click at [1482, 19] on div "Publish" at bounding box center [1477, 17] width 31 height 13
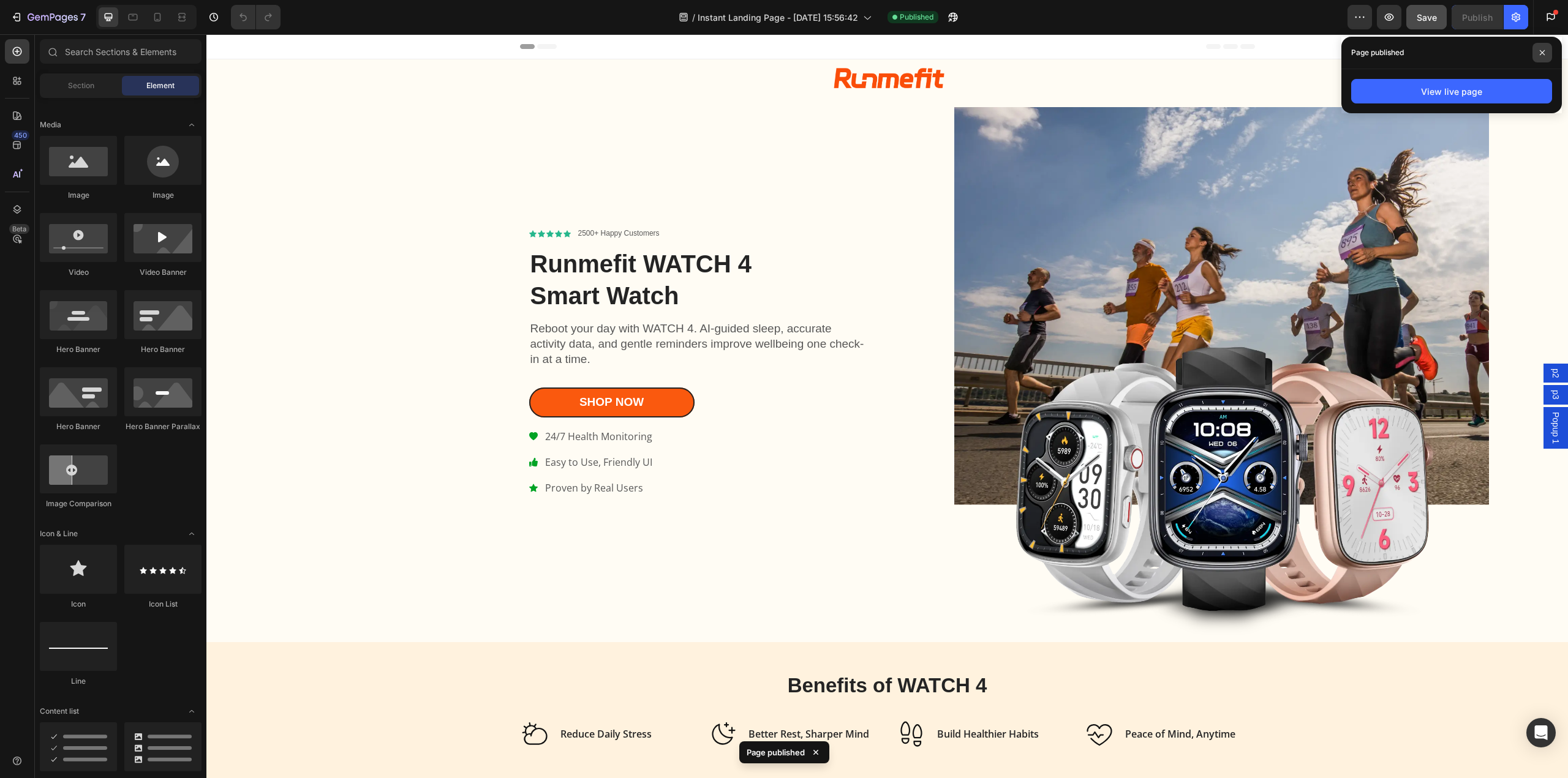
click at [1543, 51] on icon at bounding box center [1542, 52] width 6 height 6
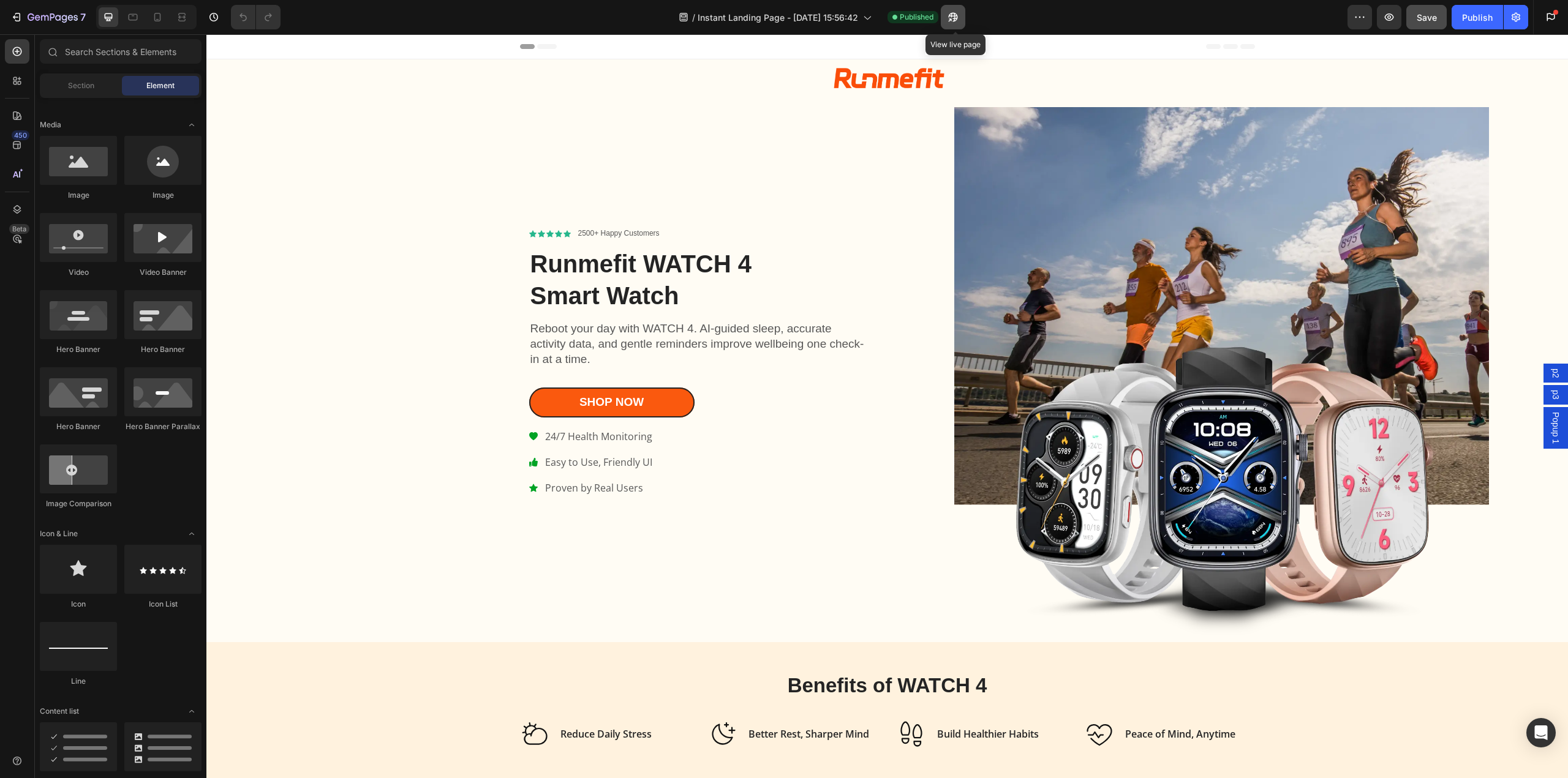
click at [963, 16] on button "button" at bounding box center [953, 17] width 25 height 25
click at [763, 11] on span "Instant Landing Page - [DATE] 15:56:42" at bounding box center [778, 17] width 160 height 13
click at [1053, 16] on div "/ Instant Landing Page - [DATE] 15:56:42 Published" at bounding box center [819, 17] width 1057 height 25
click at [1512, 22] on icon "button" at bounding box center [1516, 17] width 12 height 12
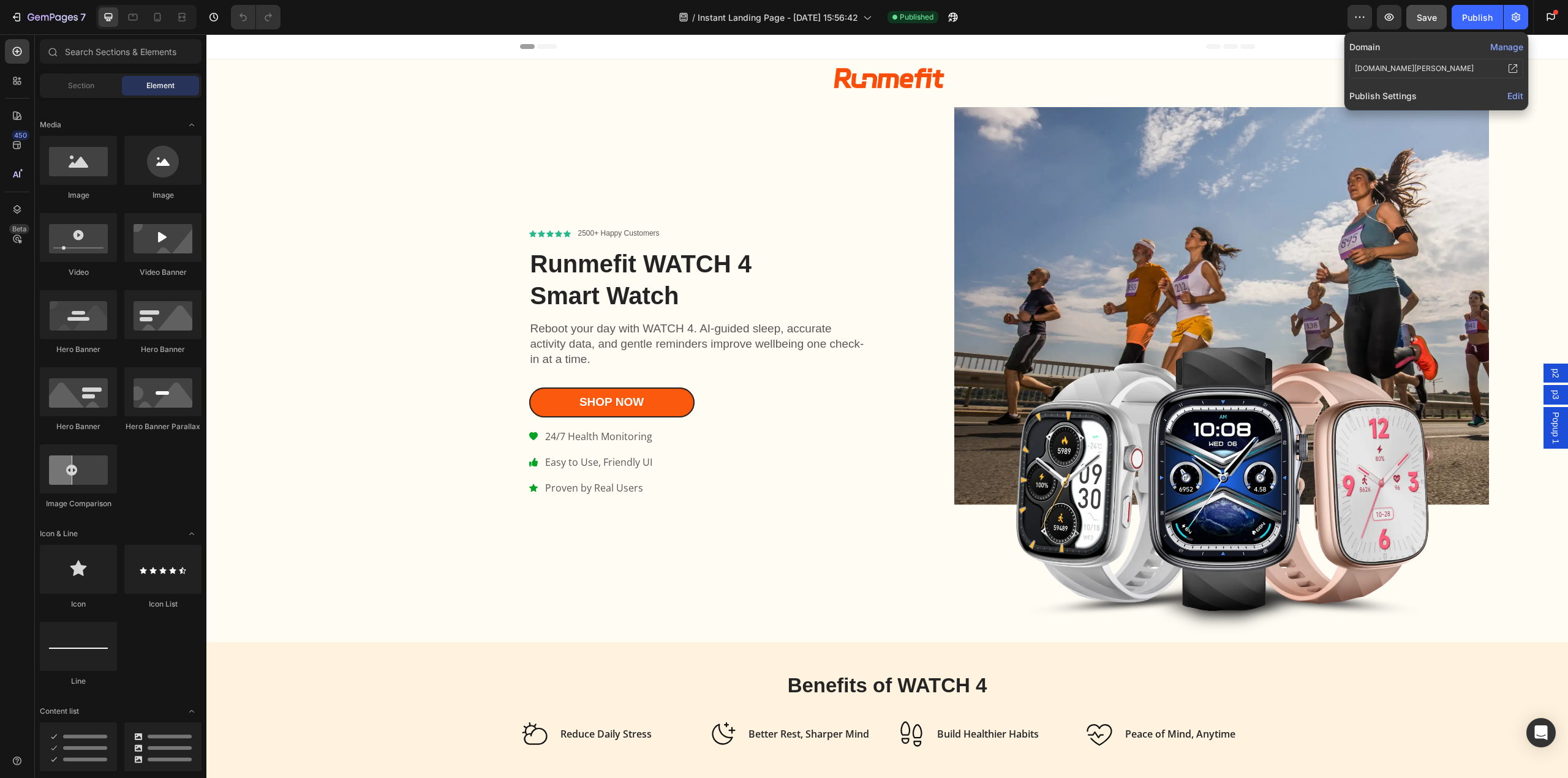
click at [1491, 46] on button "Manage" at bounding box center [1507, 46] width 33 height 13
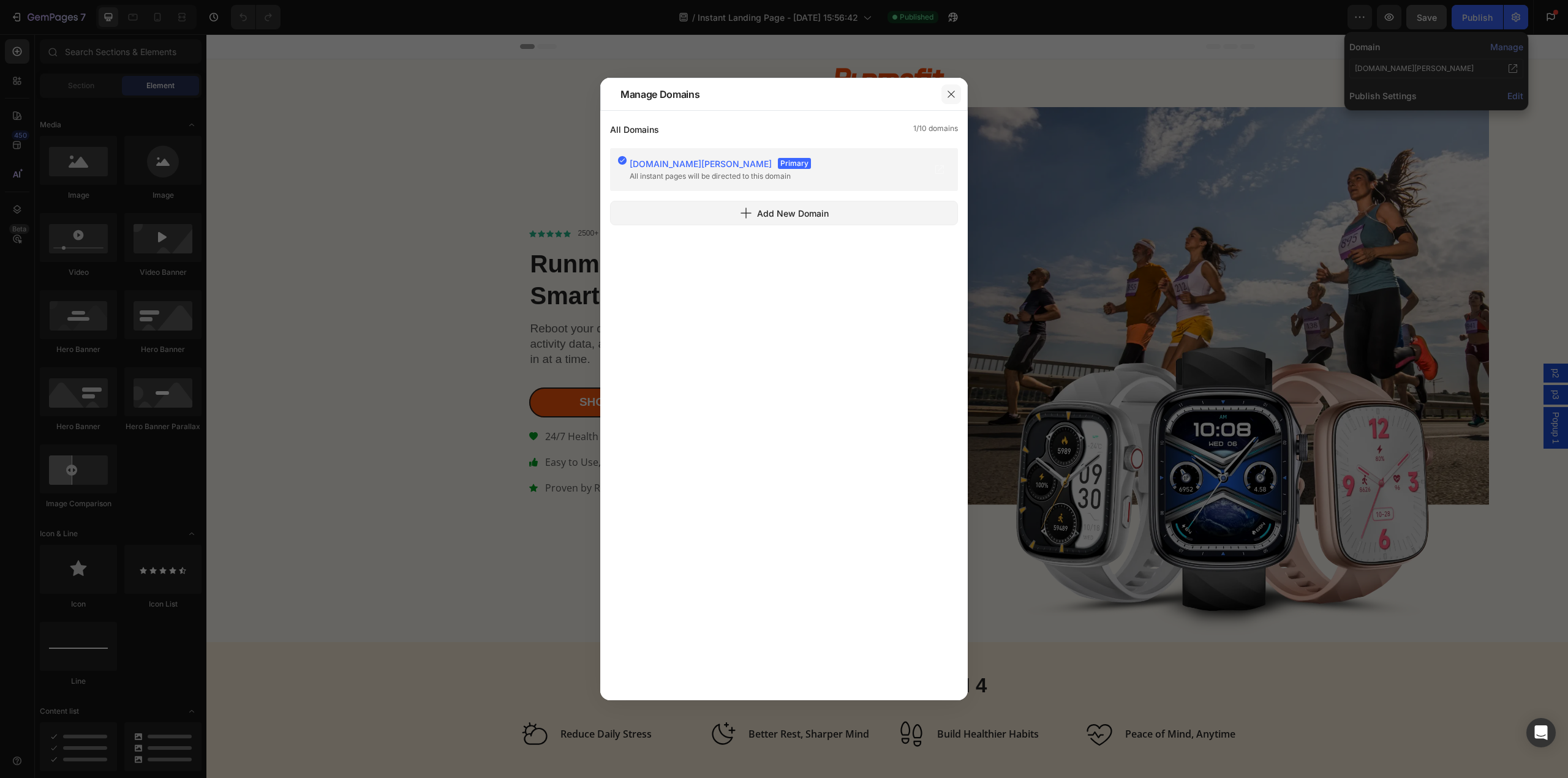
click at [955, 88] on button "button" at bounding box center [951, 94] width 19 height 19
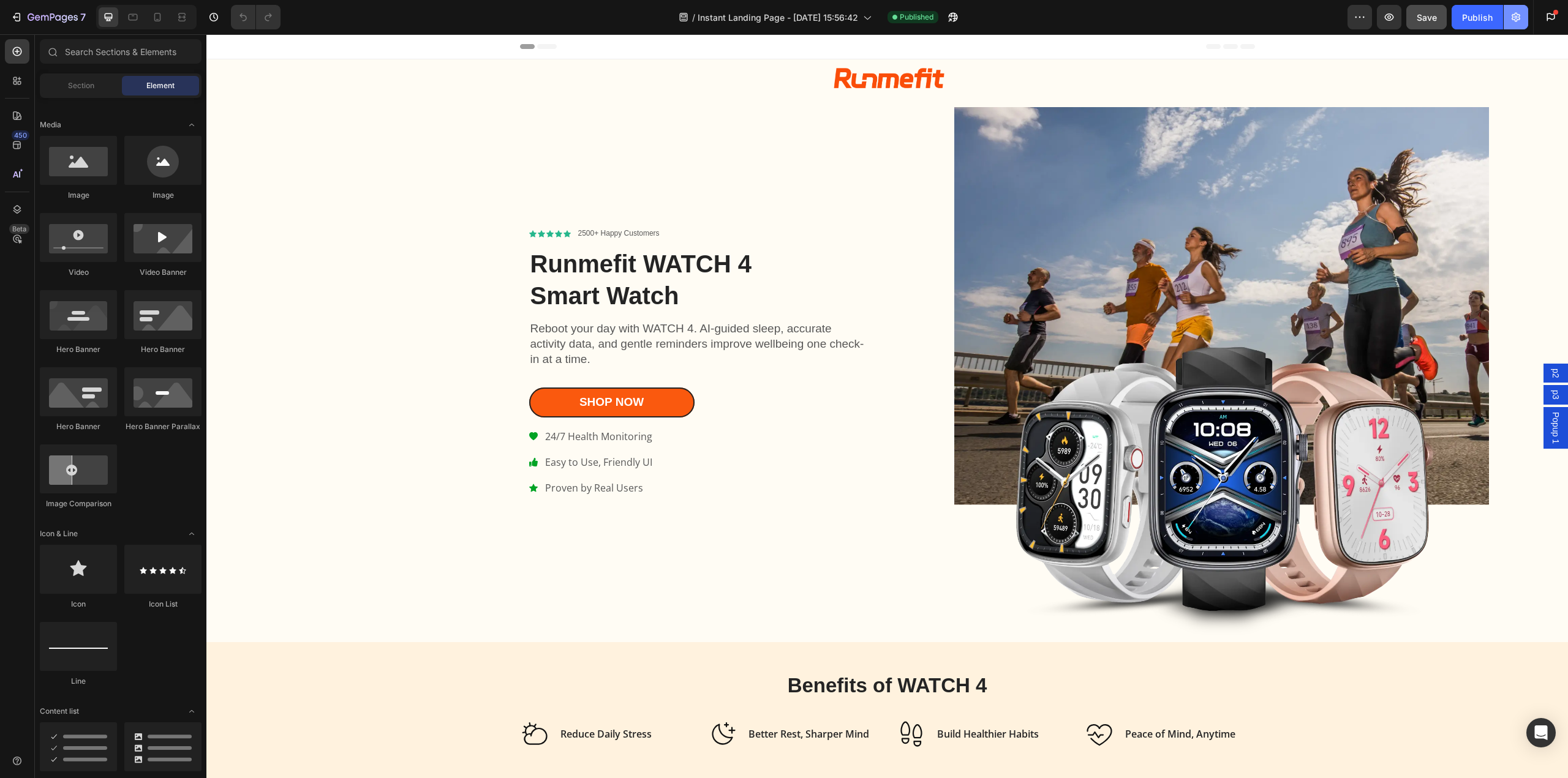
click at [1507, 16] on button "button" at bounding box center [1516, 17] width 25 height 25
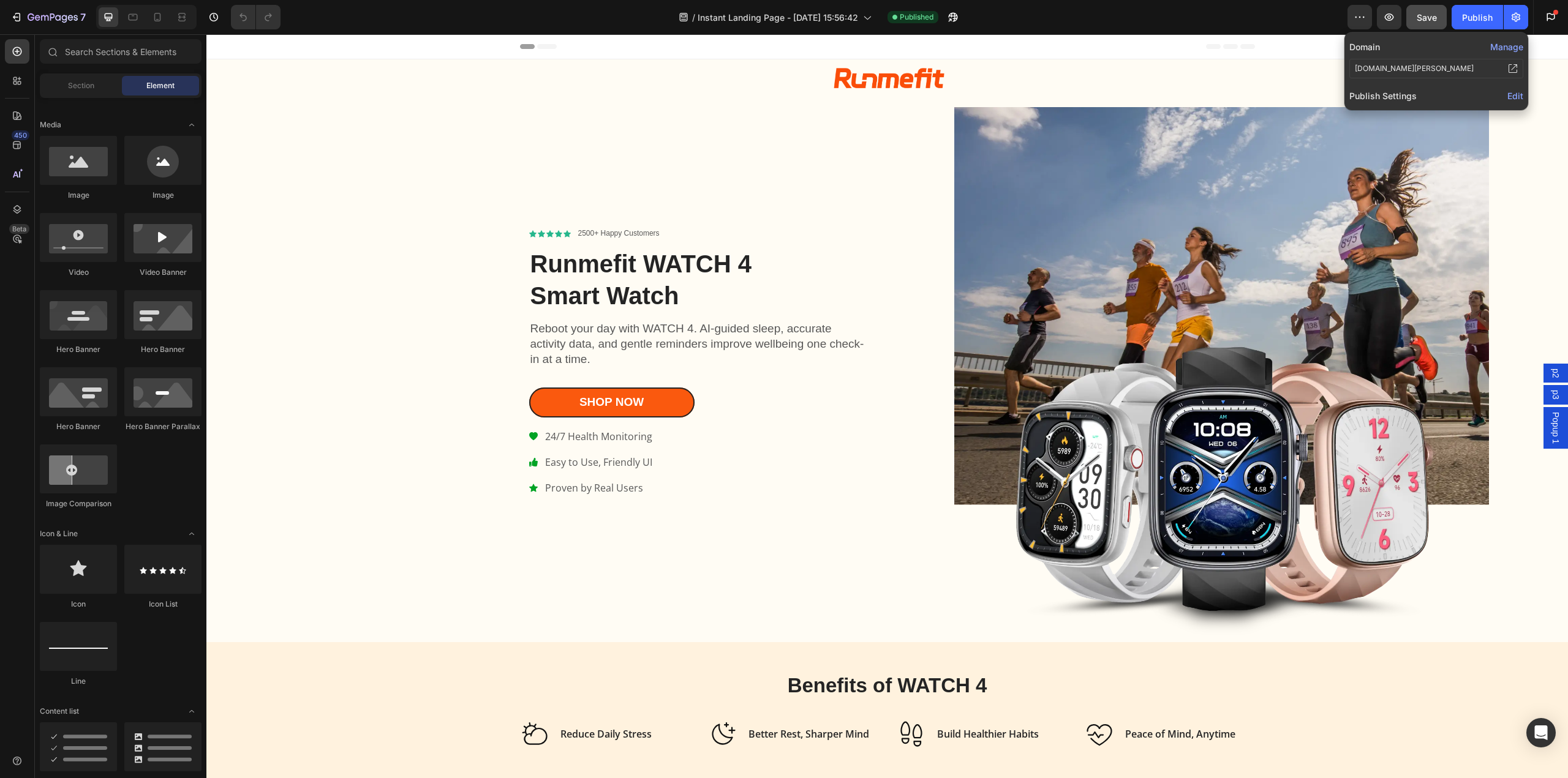
click at [1507, 96] on span "Edit" at bounding box center [1515, 96] width 16 height 10
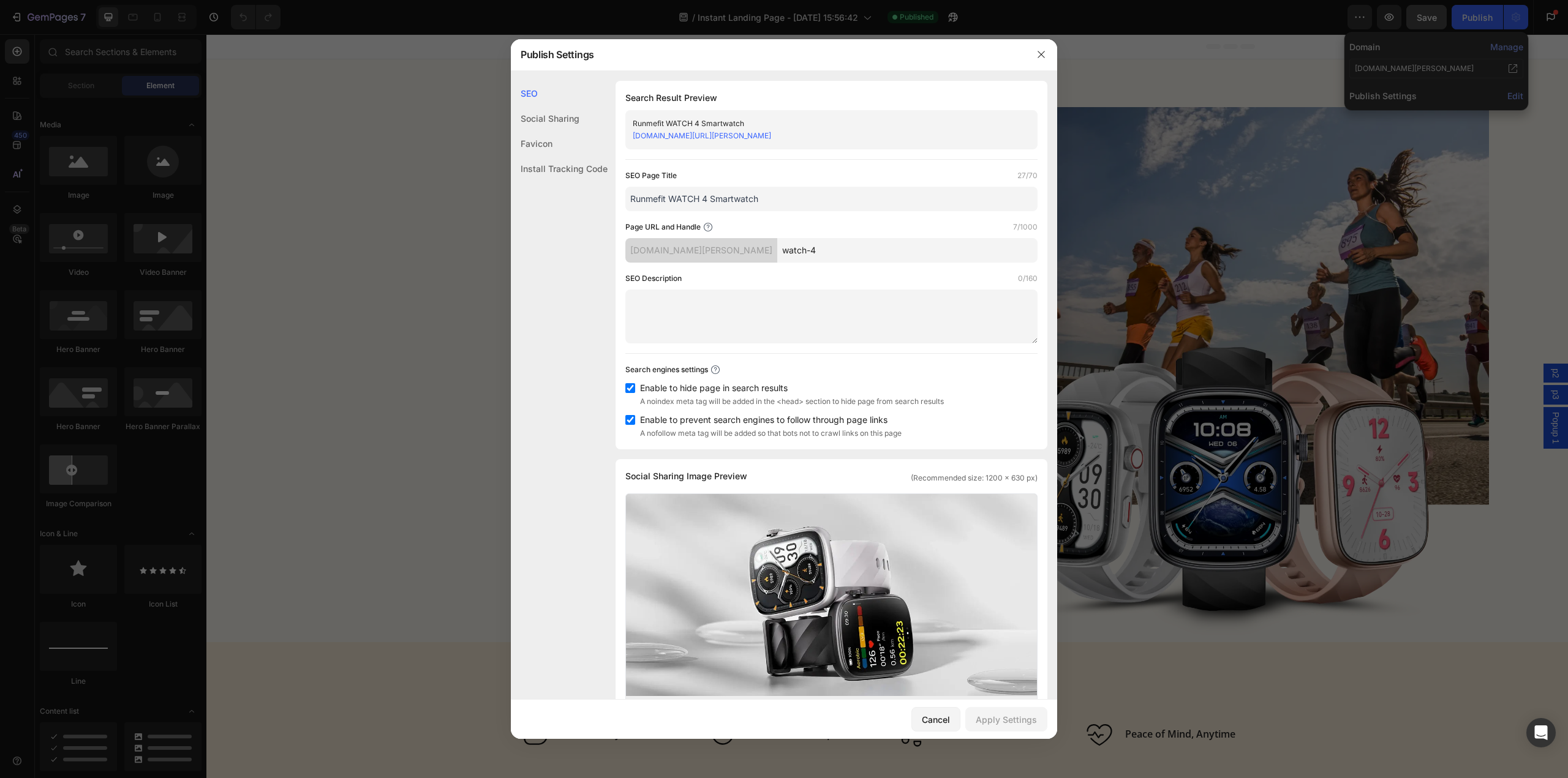
click at [1034, 44] on div at bounding box center [1041, 55] width 32 height 32
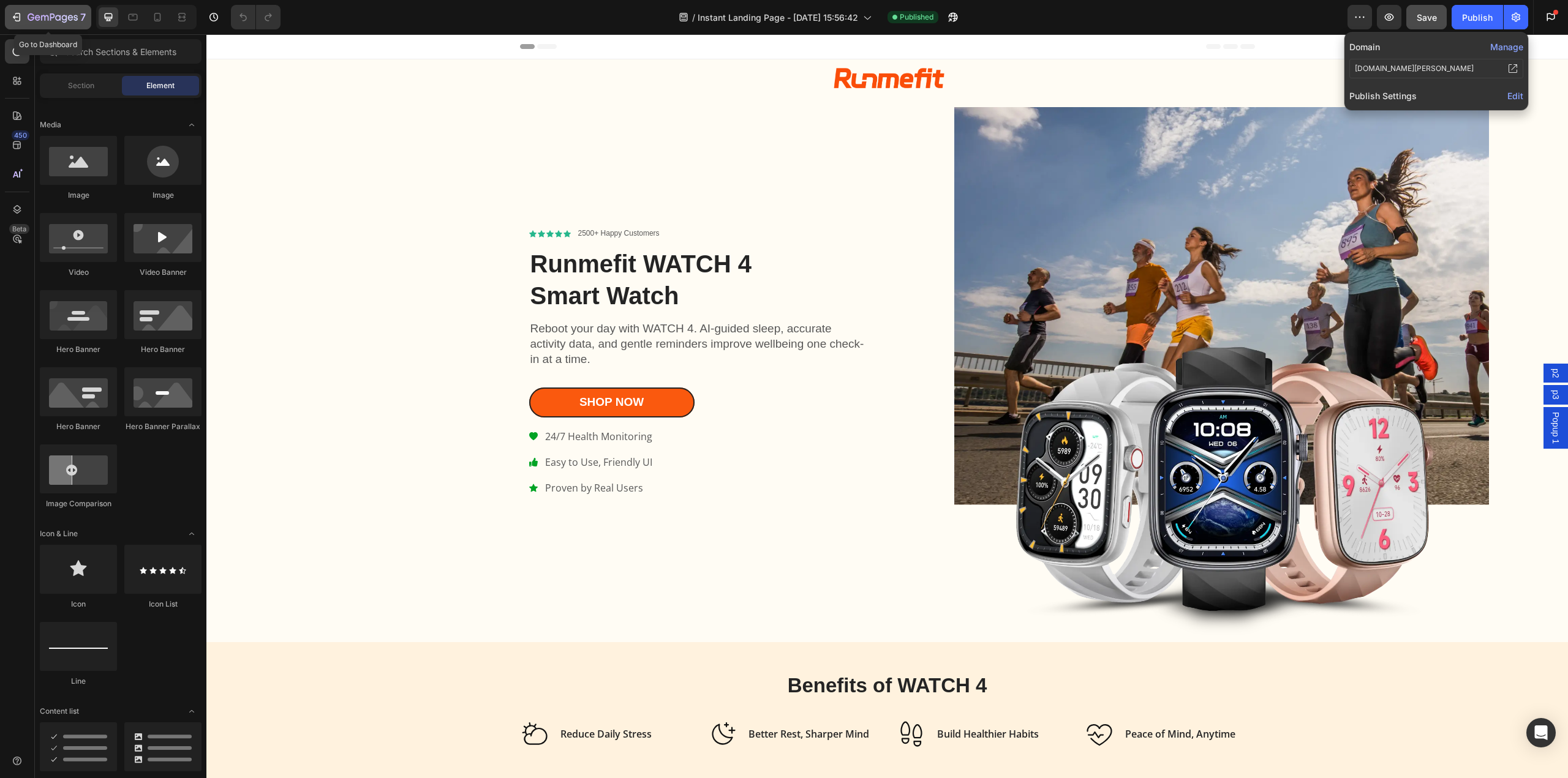
click at [41, 17] on icon "button" at bounding box center [45, 17] width 7 height 5
